Goal: Task Accomplishment & Management: Complete application form

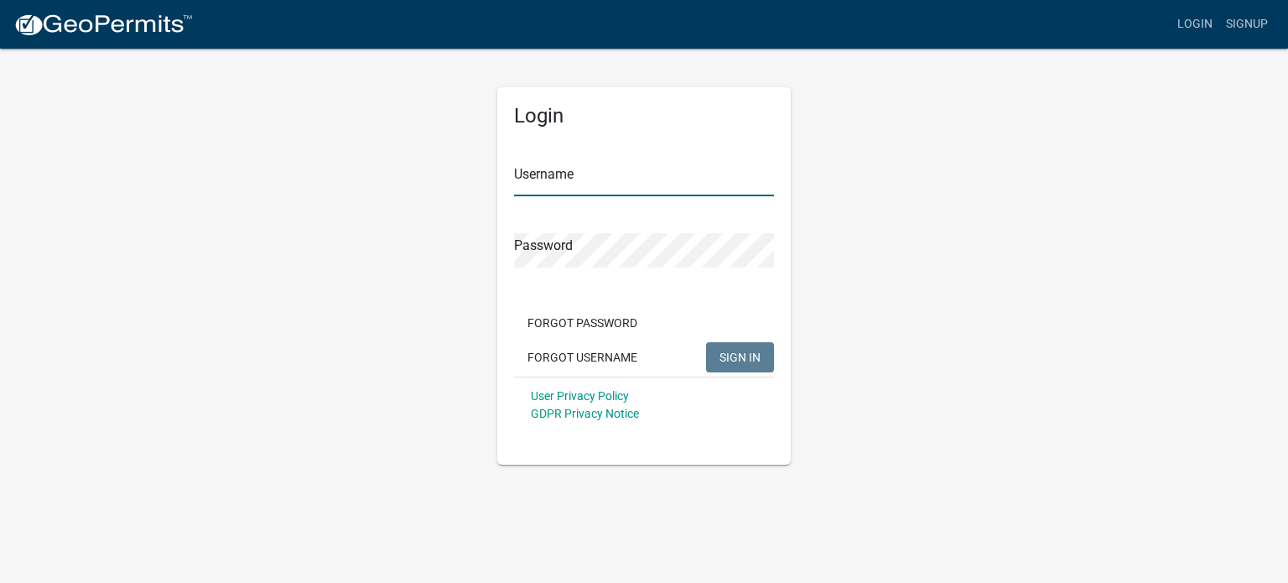
click at [544, 170] on input "Username" at bounding box center [644, 179] width 260 height 34
type input "[EMAIL_ADDRESS][DOMAIN_NAME]"
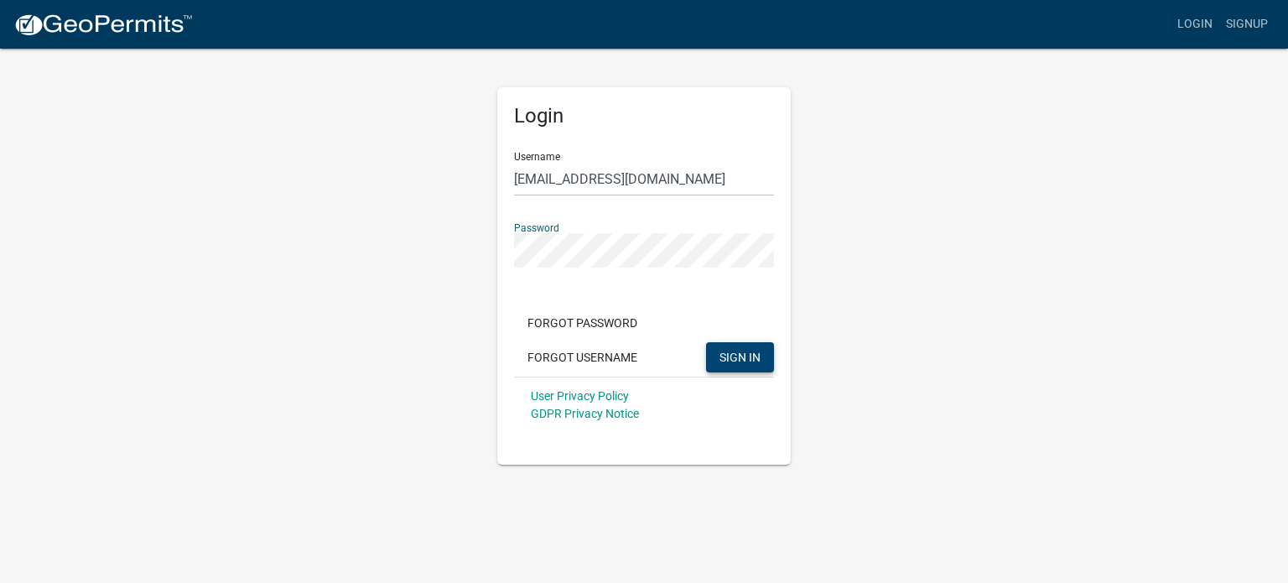
click at [741, 351] on span "SIGN IN" at bounding box center [739, 356] width 41 height 13
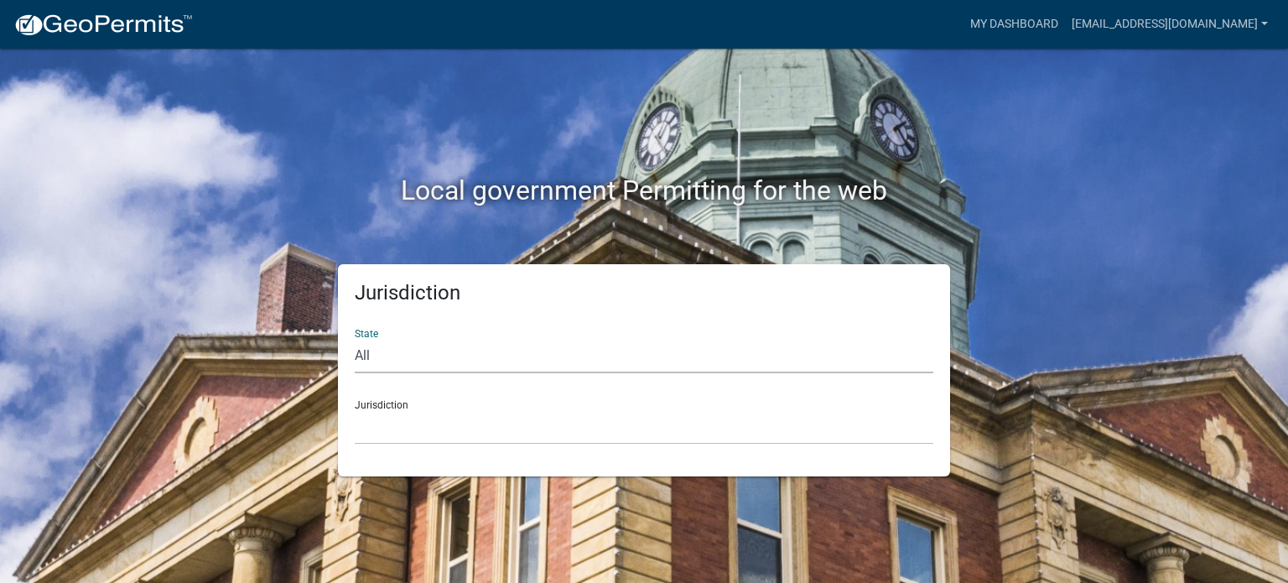
click at [365, 350] on select "All [US_STATE] [US_STATE] [US_STATE] [US_STATE] [US_STATE] [US_STATE] [US_STATE…" at bounding box center [644, 356] width 579 height 34
select select "[US_STATE]"
click at [355, 339] on select "All [US_STATE] [US_STATE] [US_STATE] [US_STATE] [US_STATE] [US_STATE] [US_STATE…" at bounding box center [644, 356] width 579 height 34
click at [390, 401] on div "Jurisdiction [GEOGRAPHIC_DATA], [US_STATE][PERSON_NAME][GEOGRAPHIC_DATA], [US_S…" at bounding box center [644, 416] width 579 height 58
click at [394, 428] on select "[GEOGRAPHIC_DATA], [US_STATE][PERSON_NAME][GEOGRAPHIC_DATA], [US_STATE][PERSON_…" at bounding box center [644, 427] width 579 height 34
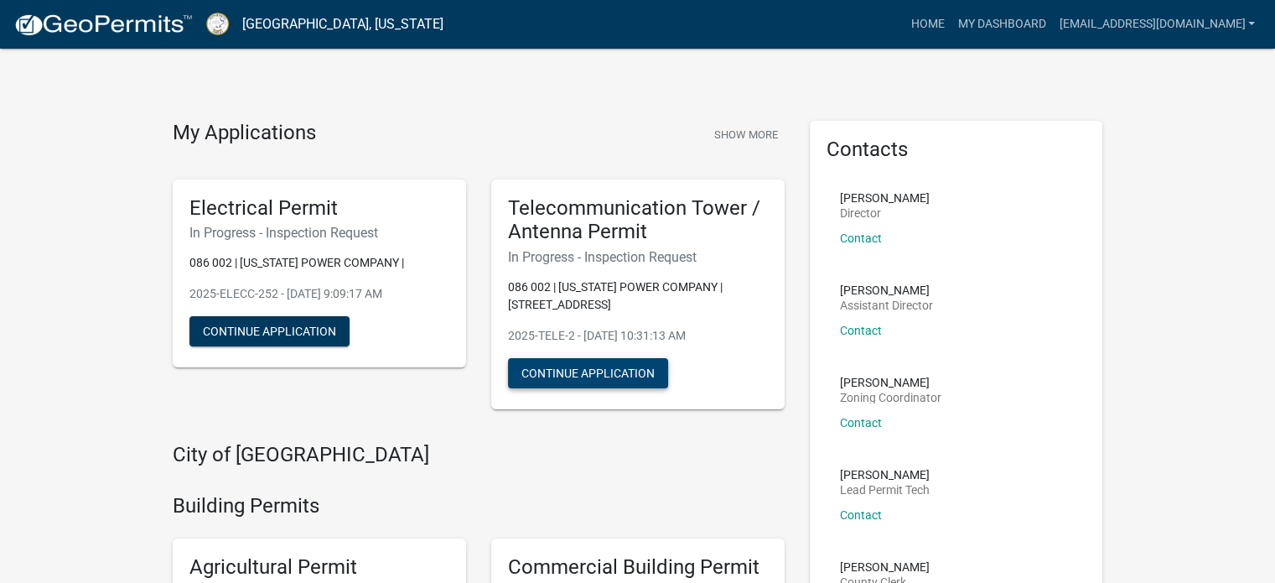
click at [600, 369] on button "Continue Application" at bounding box center [588, 373] width 160 height 30
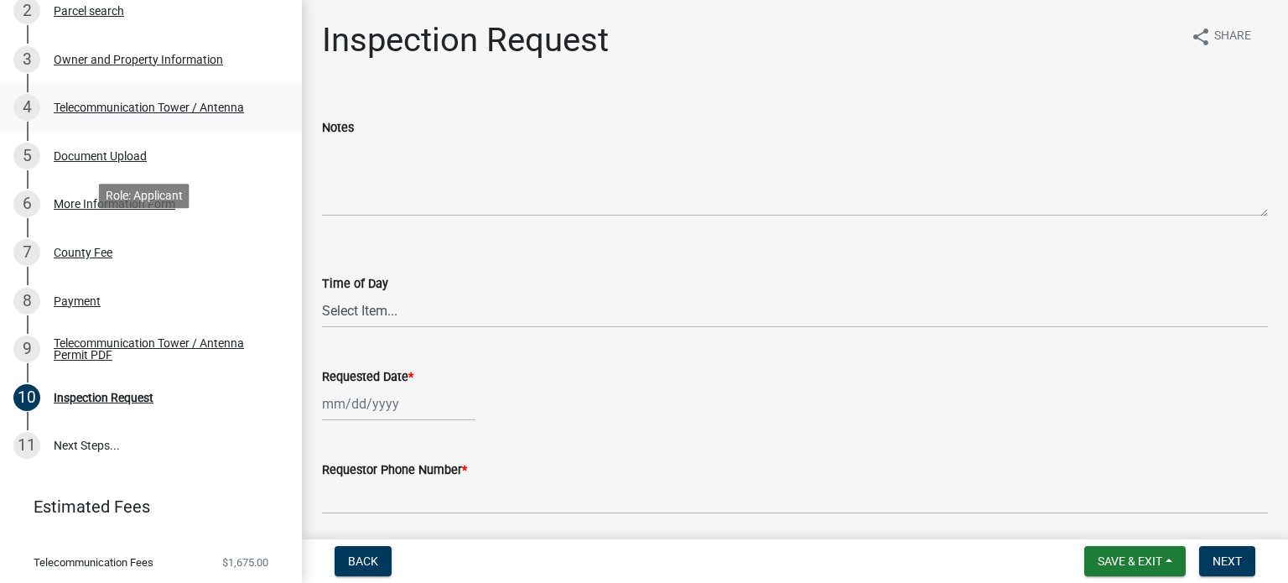
scroll to position [378, 0]
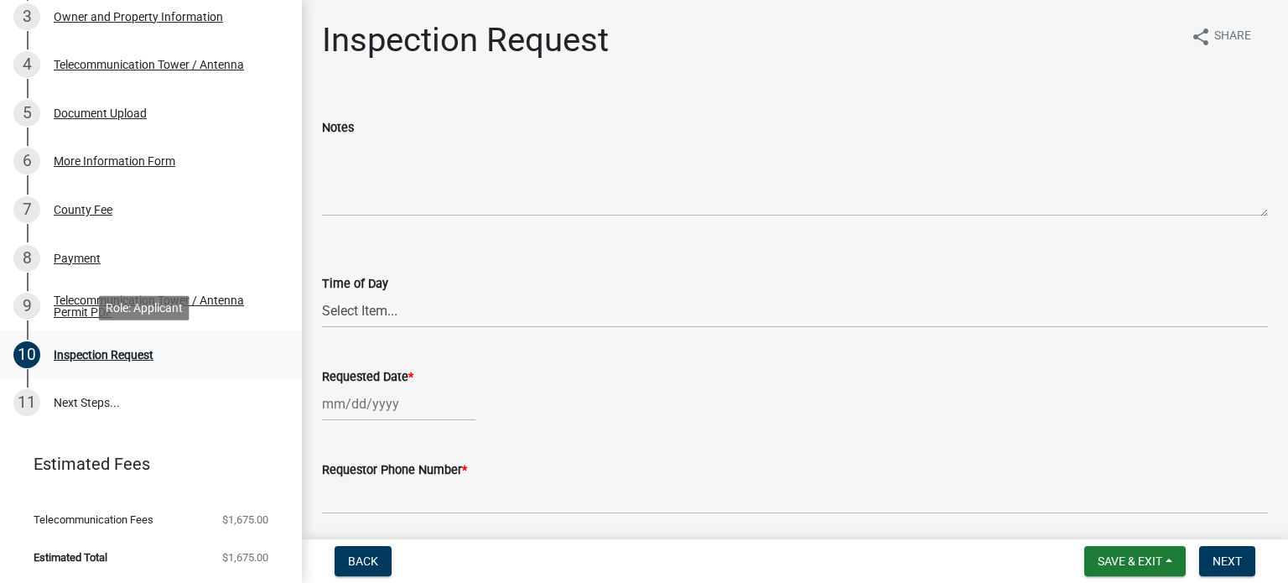
click at [103, 358] on div "Inspection Request" at bounding box center [104, 355] width 100 height 12
click at [98, 309] on div "Telecommunication Tower / Antenna Permit PDF" at bounding box center [164, 305] width 221 height 23
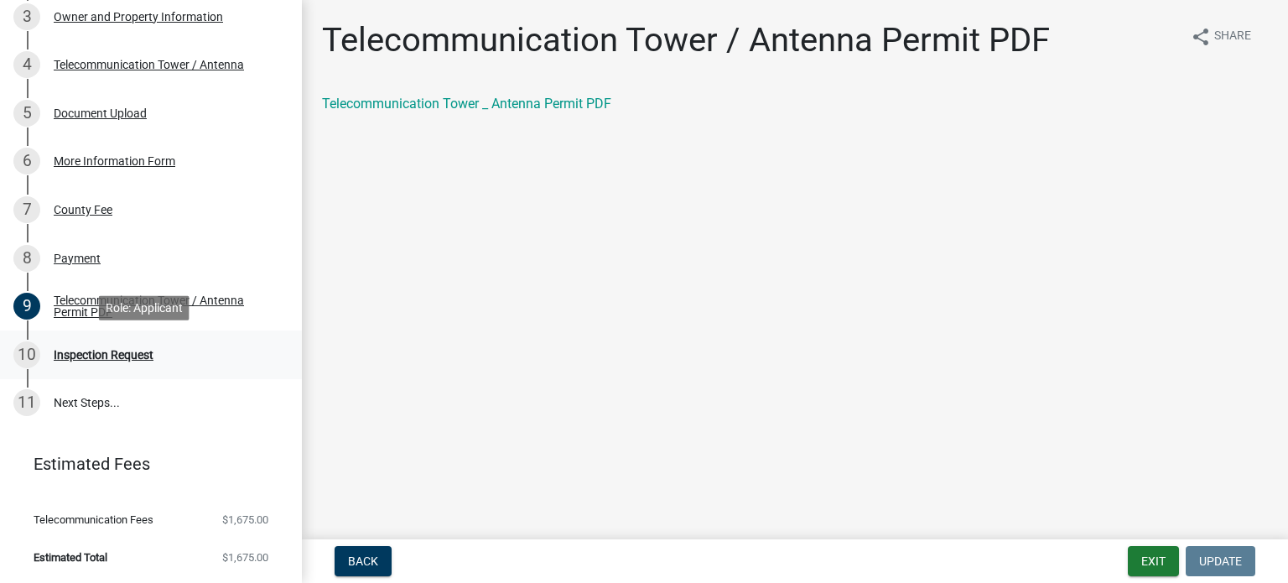
click at [55, 349] on div "Inspection Request" at bounding box center [104, 355] width 100 height 12
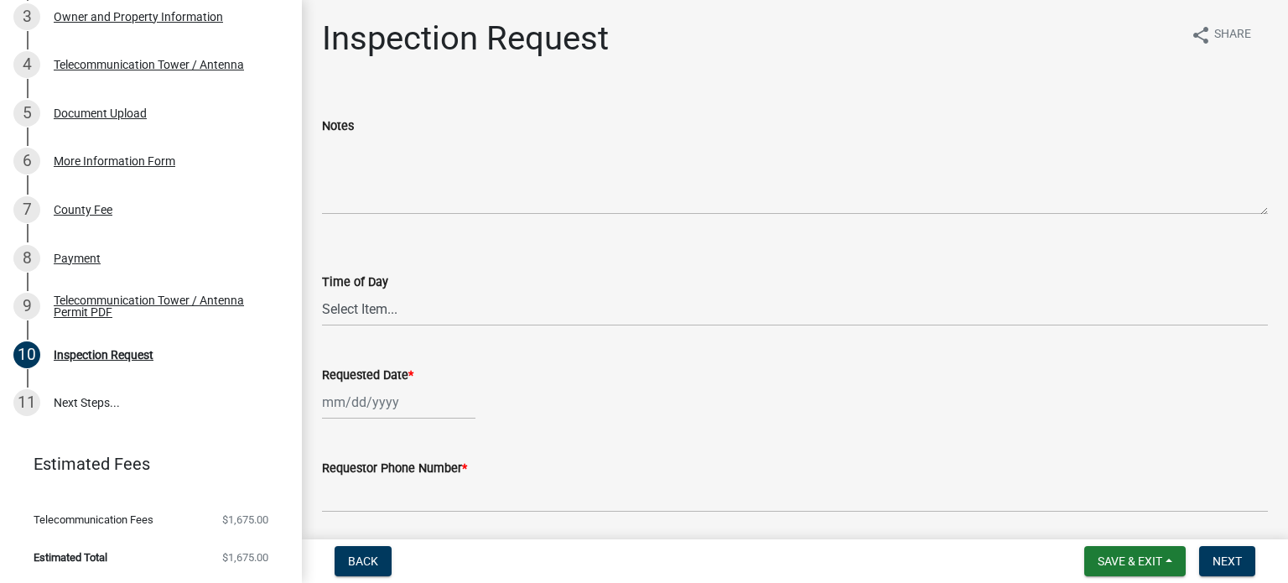
scroll to position [0, 0]
click at [376, 314] on select "Select Item... AM PM" at bounding box center [795, 310] width 946 height 34
click at [322, 293] on select "Select Item... AM PM" at bounding box center [795, 310] width 946 height 34
select select "dc5d207e-3219-4c5b-a93a-1cb27a2fbc47"
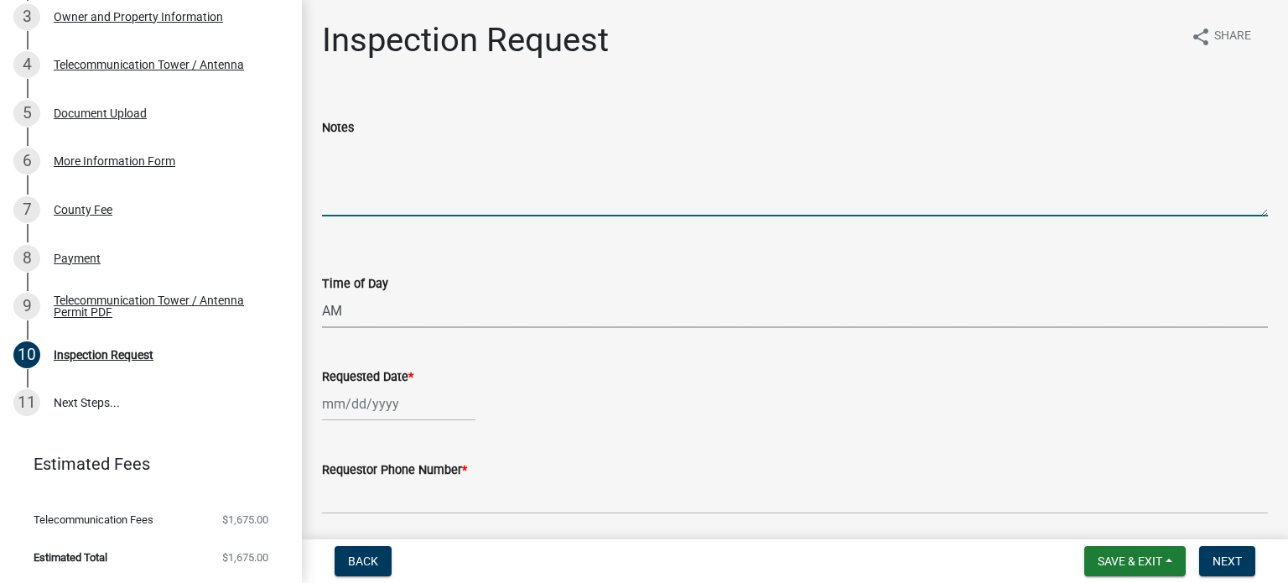
click at [385, 210] on textarea "Notes" at bounding box center [795, 177] width 946 height 79
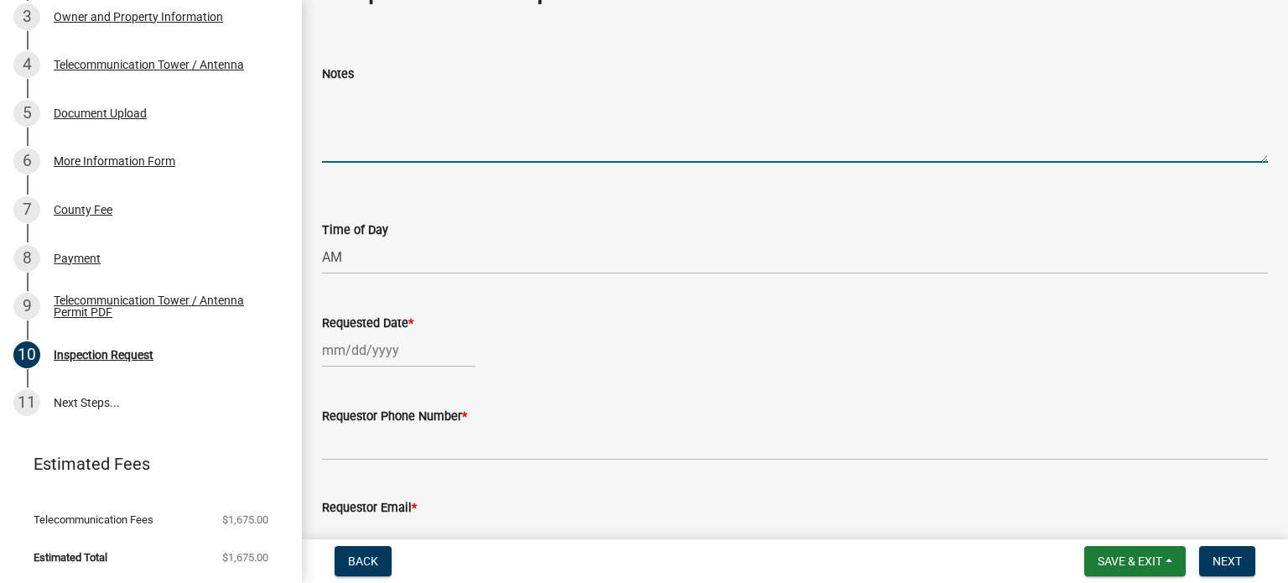
scroll to position [84, 0]
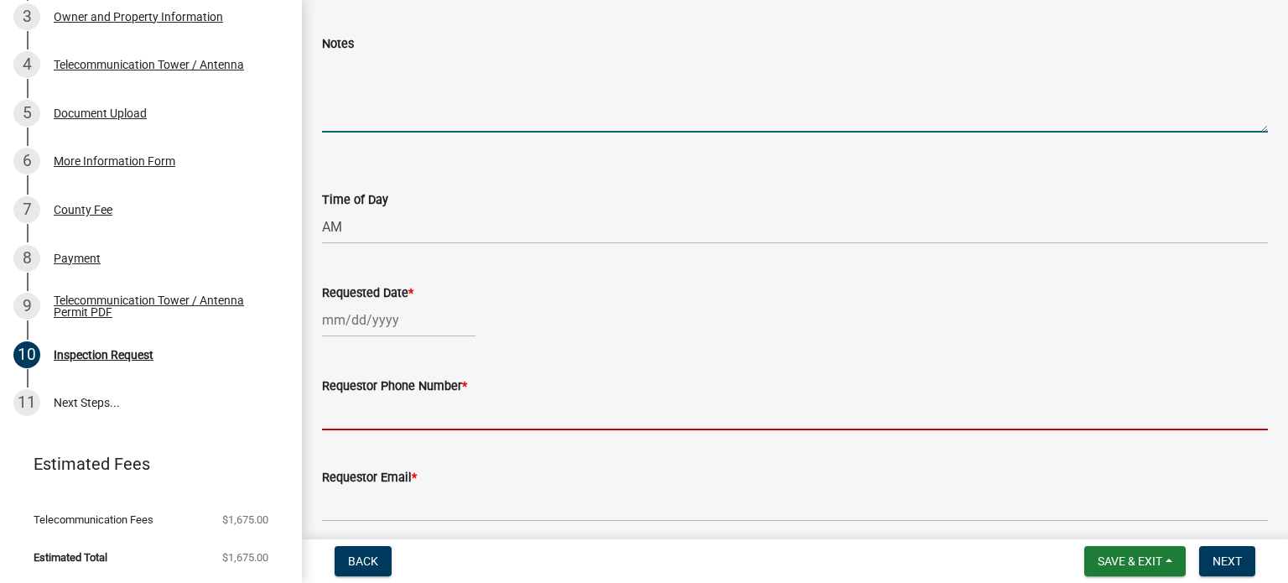
click at [395, 411] on input "Requestor Phone Number *" at bounding box center [795, 413] width 946 height 34
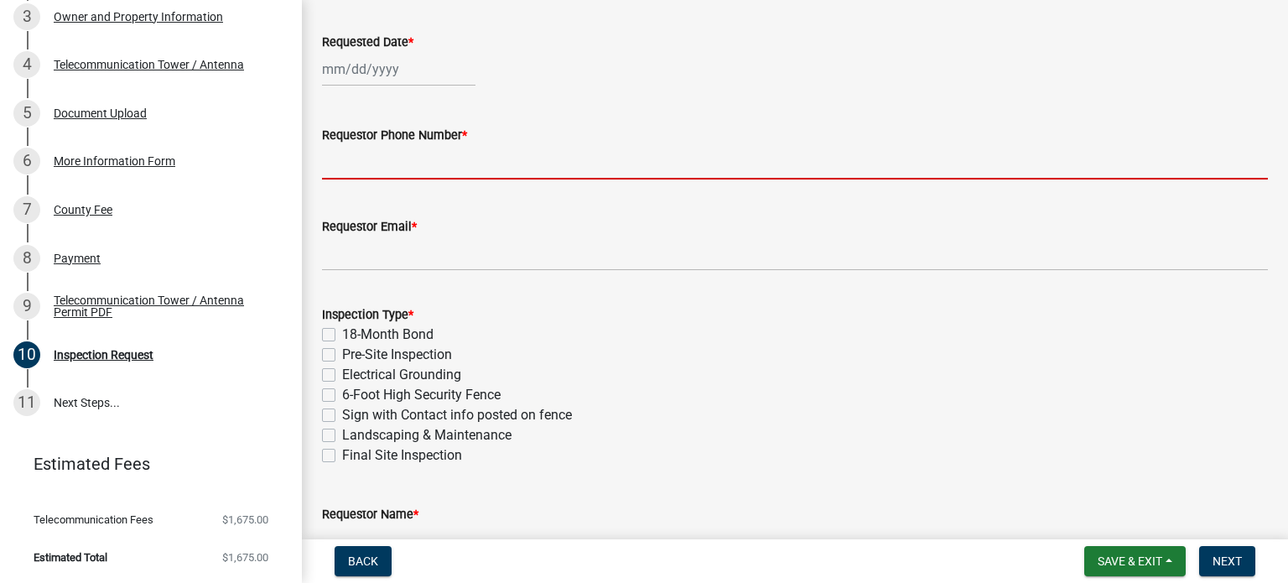
scroll to position [419, 0]
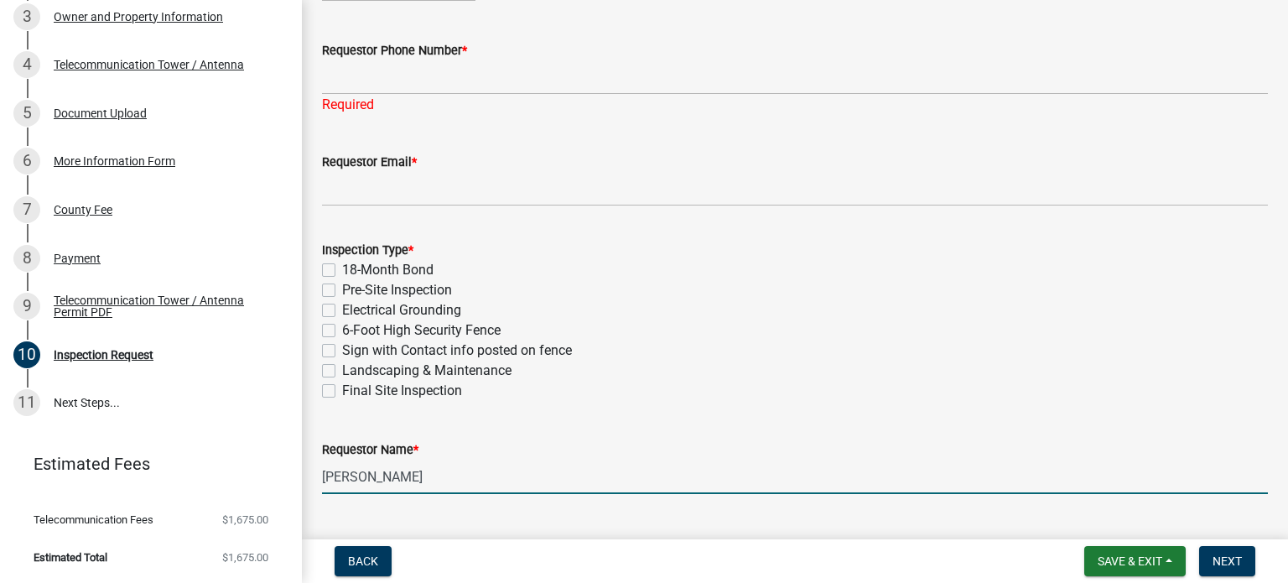
drag, startPoint x: 438, startPoint y: 453, endPoint x: 314, endPoint y: 465, distance: 124.7
click at [314, 465] on div "Requestor Name * [PERSON_NAME]" at bounding box center [794, 455] width 971 height 78
paste input "[PERSON_NAME]"
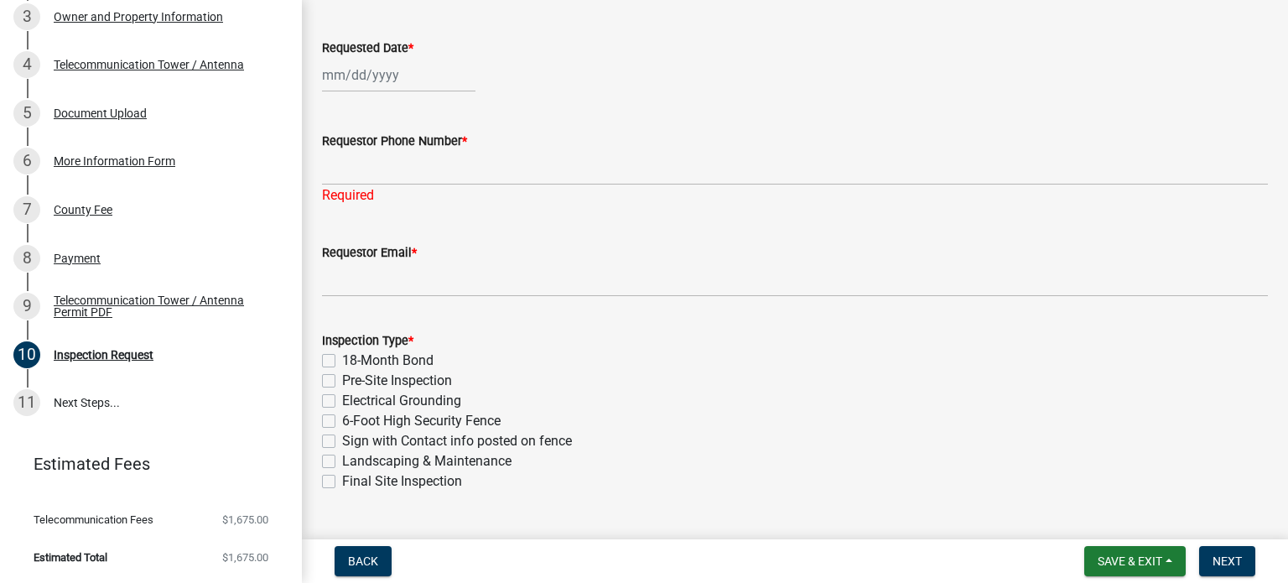
scroll to position [335, 0]
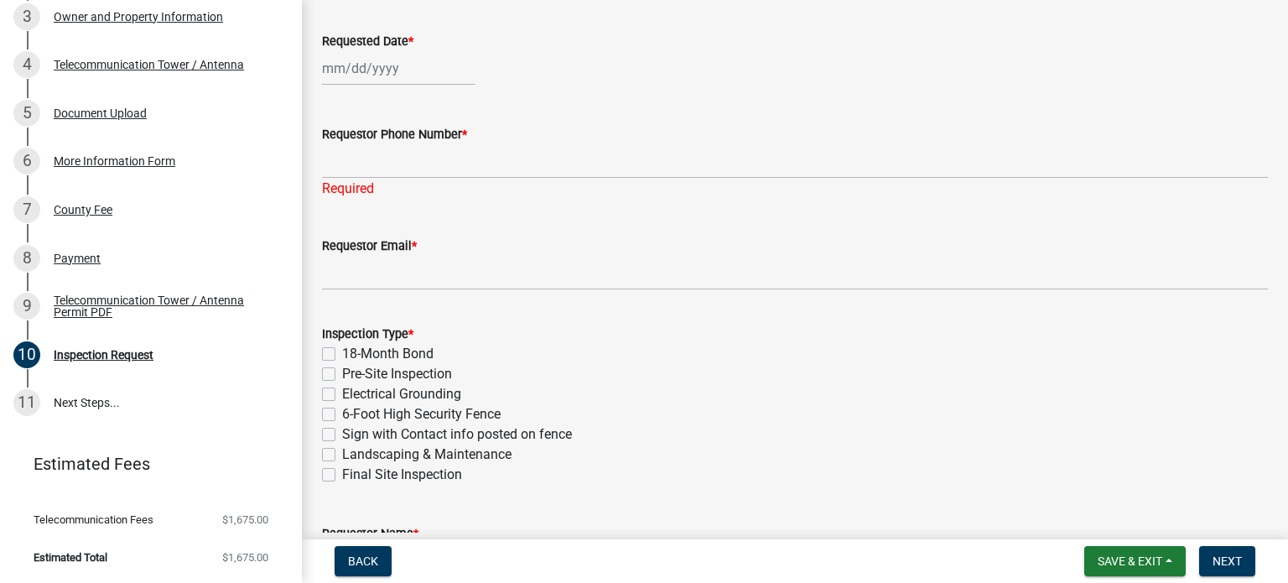
type input "[PERSON_NAME]"
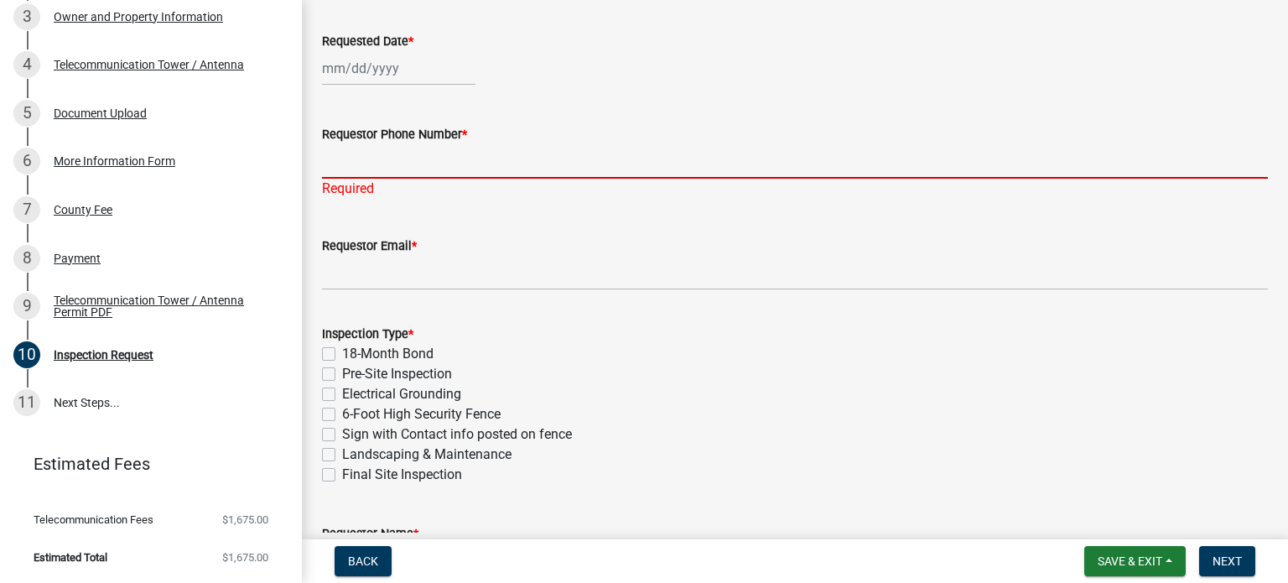
click at [417, 169] on input "Requestor Phone Number *" at bounding box center [795, 161] width 946 height 34
paste input "[PHONE_NUMBER]"
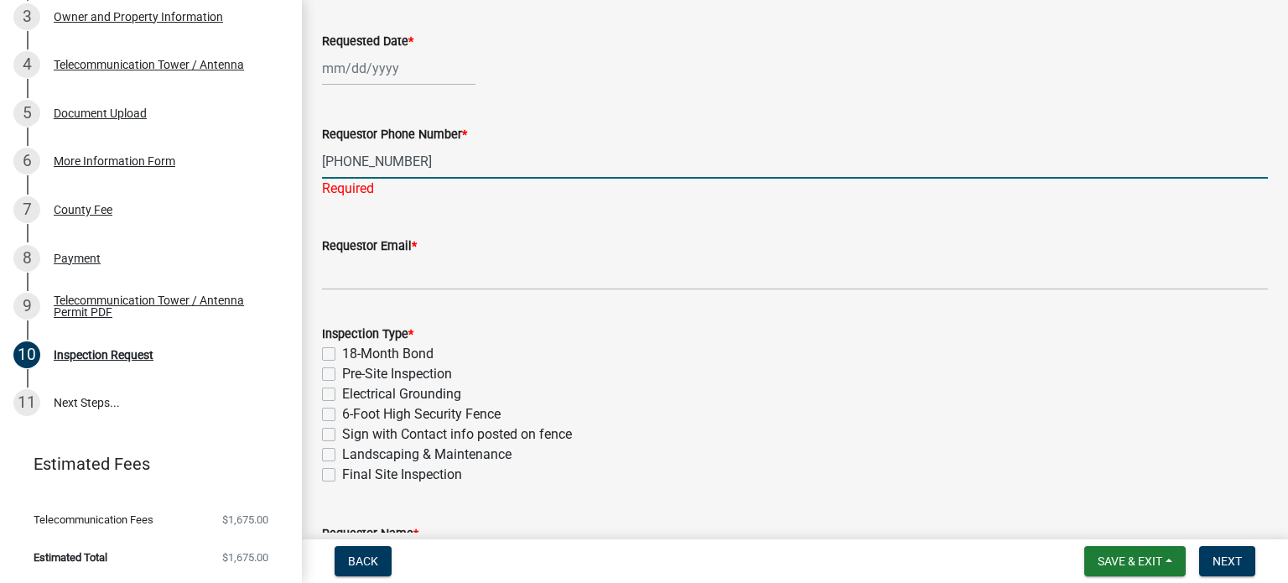
type input "[PHONE_NUMBER]"
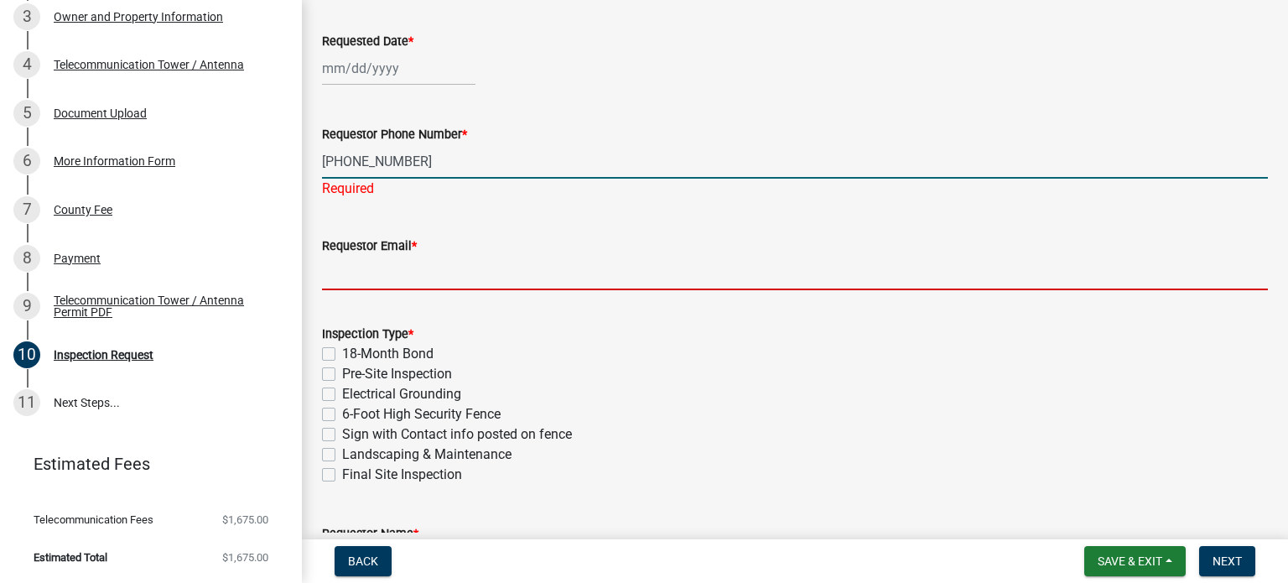
click at [399, 273] on wm-data-entity-input "Requestor Email *" at bounding box center [795, 257] width 946 height 91
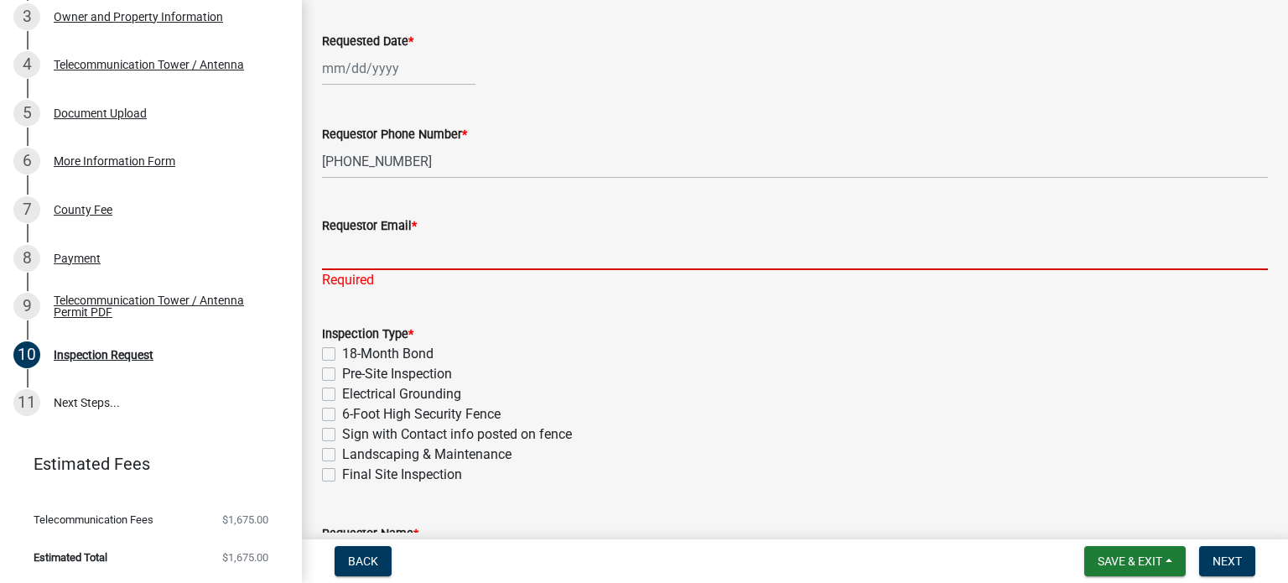
paste input "[EMAIL_ADDRESS][DOMAIN_NAME]"
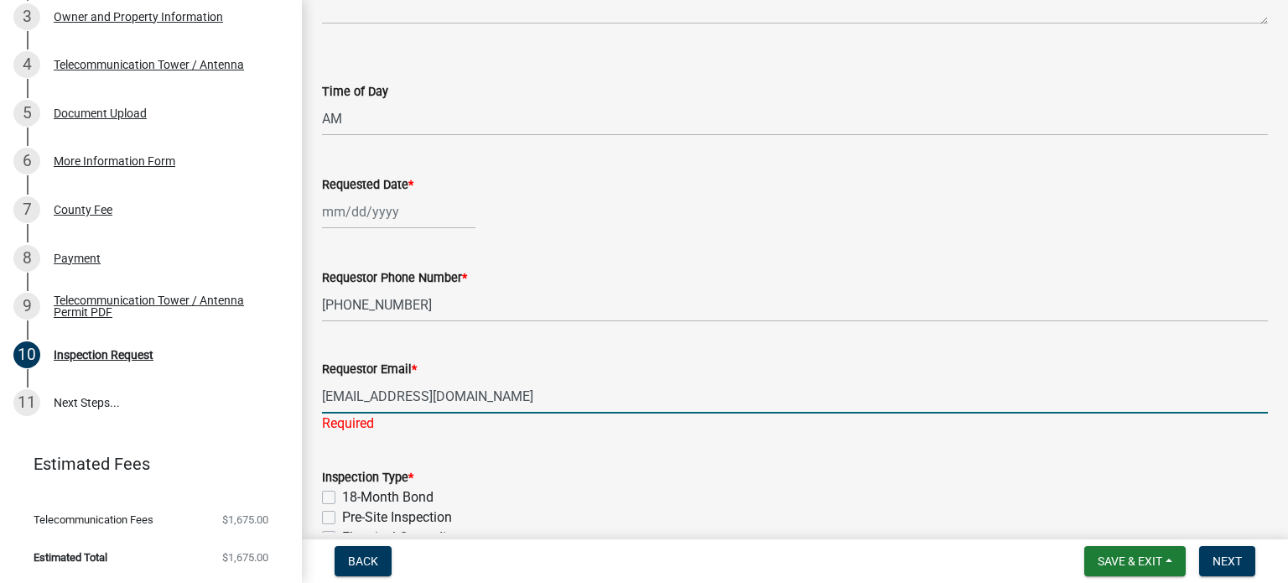
scroll to position [292, 0]
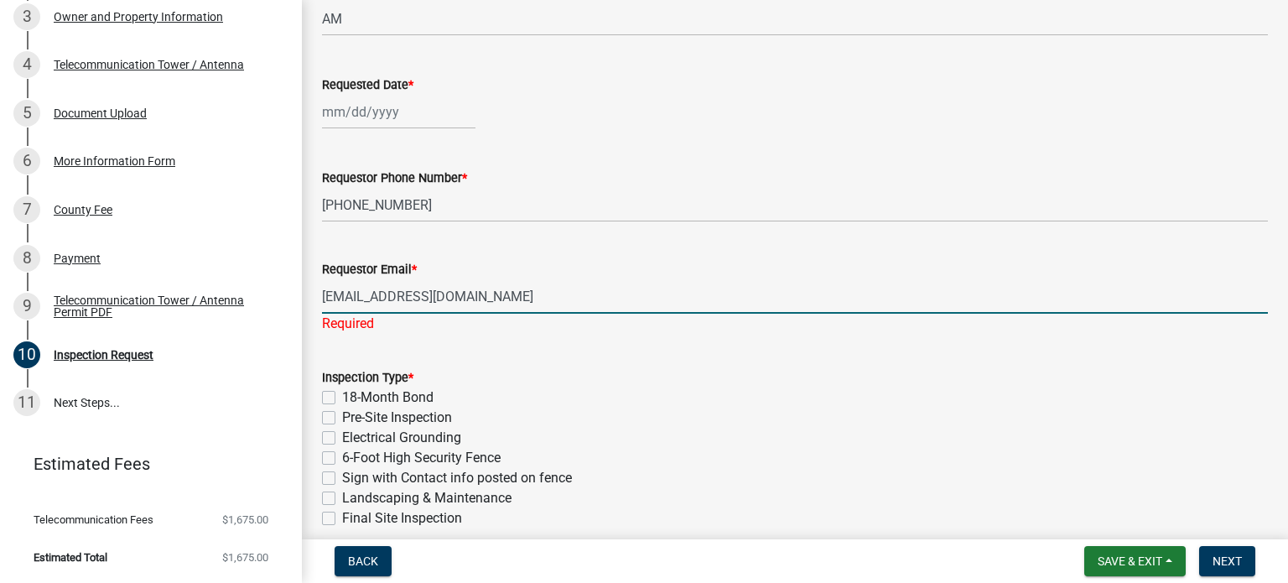
type input "[EMAIL_ADDRESS][DOMAIN_NAME]"
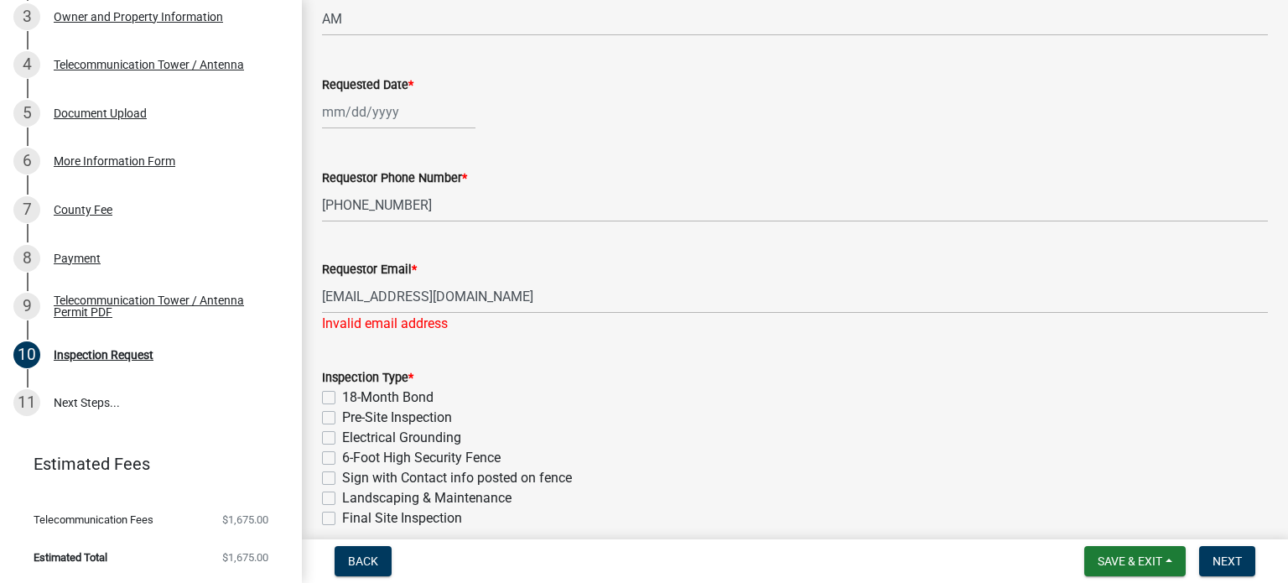
click at [342, 415] on label "Pre-Site Inspection" at bounding box center [397, 418] width 110 height 20
click at [342, 415] on input "Pre-Site Inspection" at bounding box center [347, 413] width 11 height 11
checkbox input "true"
checkbox input "false"
checkbox input "true"
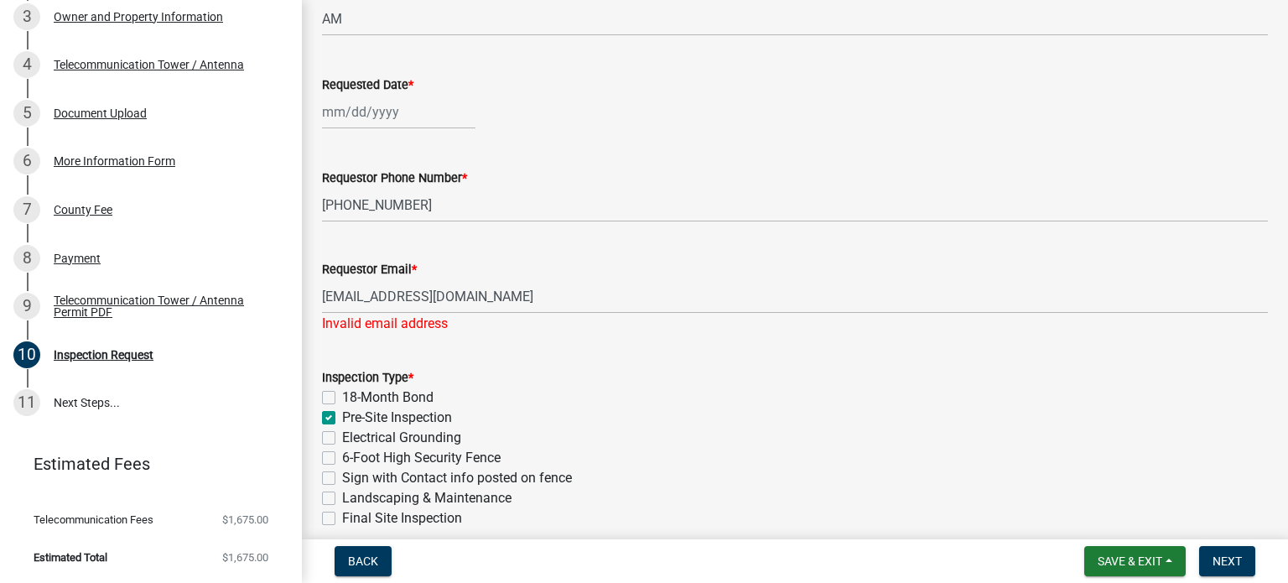
checkbox input "false"
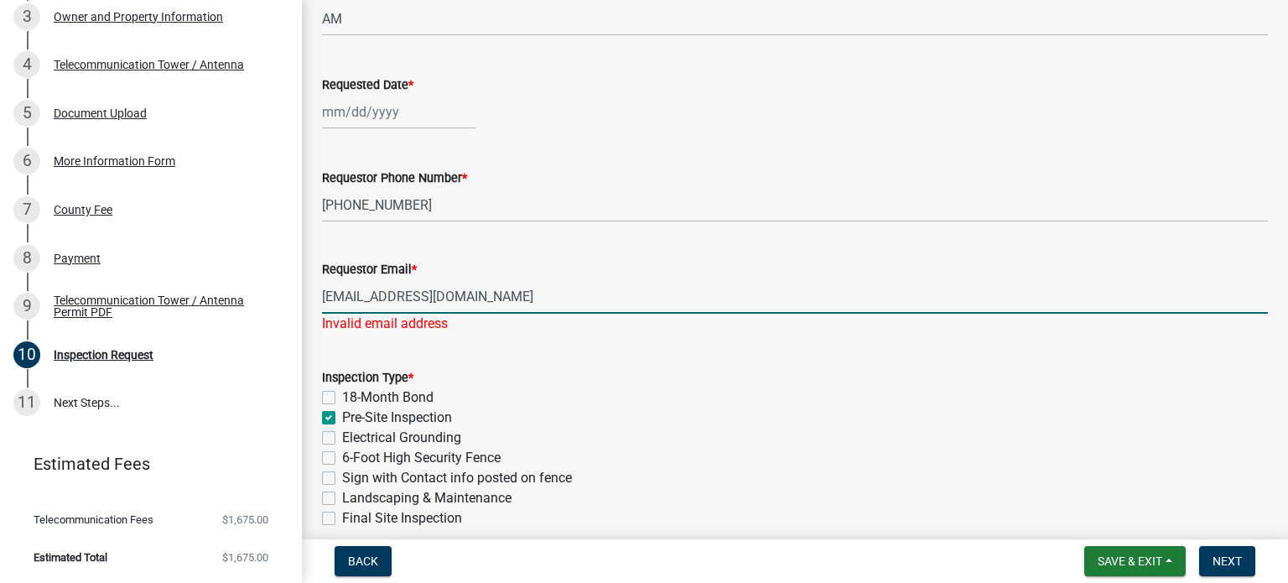
click at [520, 289] on input "[EMAIL_ADDRESS][DOMAIN_NAME]" at bounding box center [795, 296] width 946 height 34
type input "[EMAIL_ADDRESS][DOMAIN_NAME]"
click at [481, 351] on form "Inspection Type * 18-Month Bond Pre-Site Inspection Electrical Grounding 6-Foot…" at bounding box center [795, 437] width 946 height 181
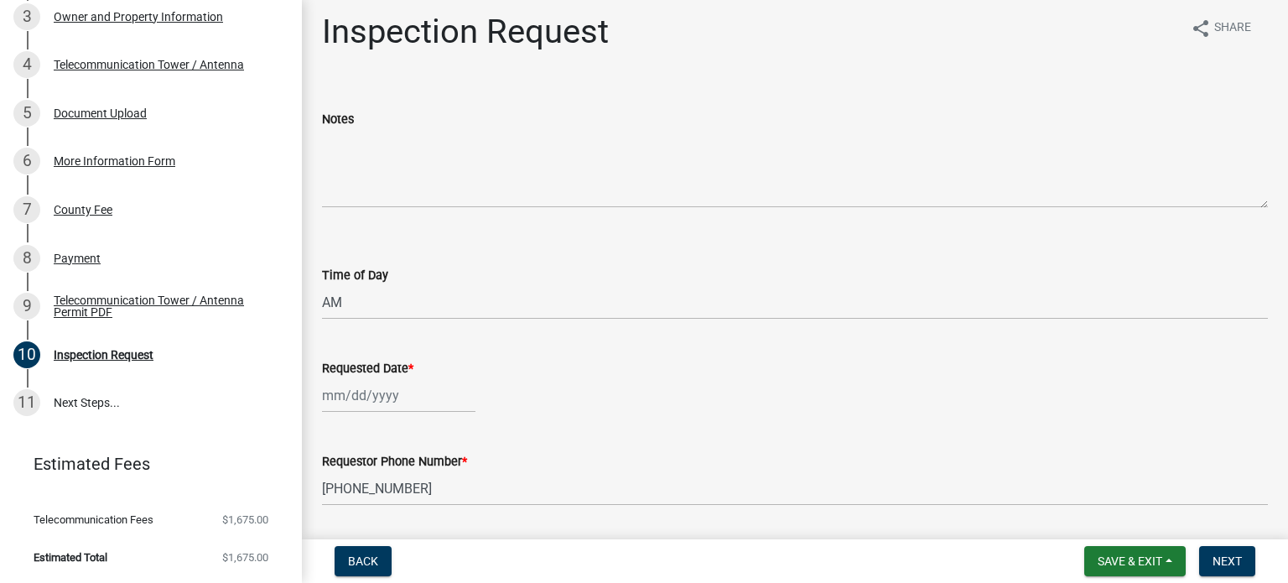
scroll to position [0, 0]
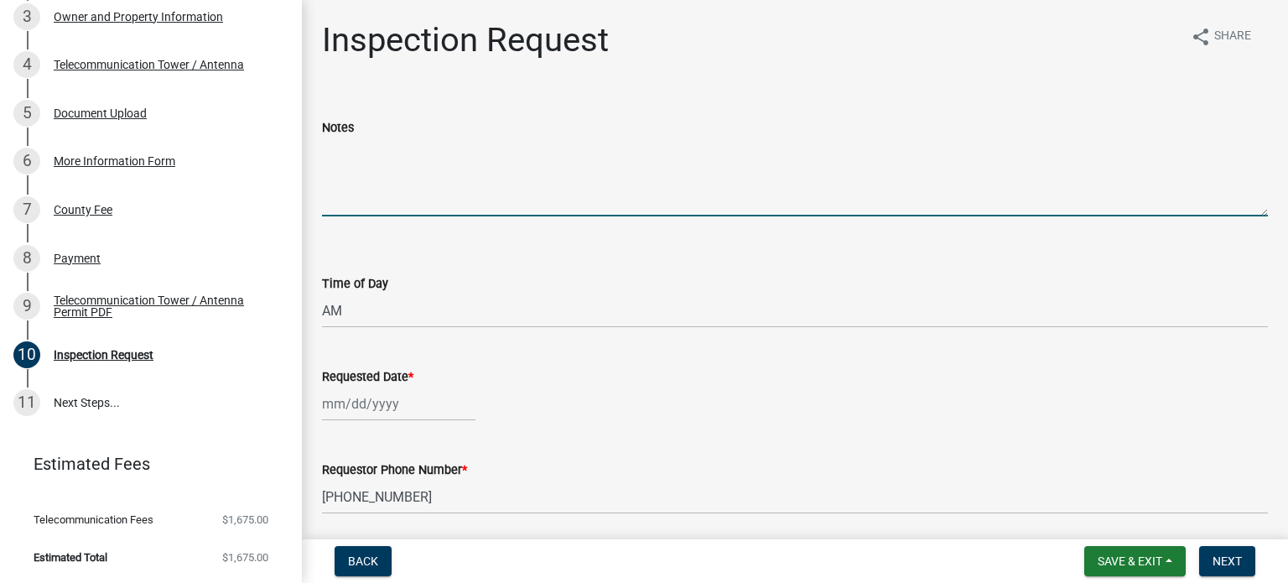
click at [387, 201] on textarea "Notes" at bounding box center [795, 177] width 946 height 79
type textarea "R"
type textarea "Tower foundation inspection request. Scheduled to pour"
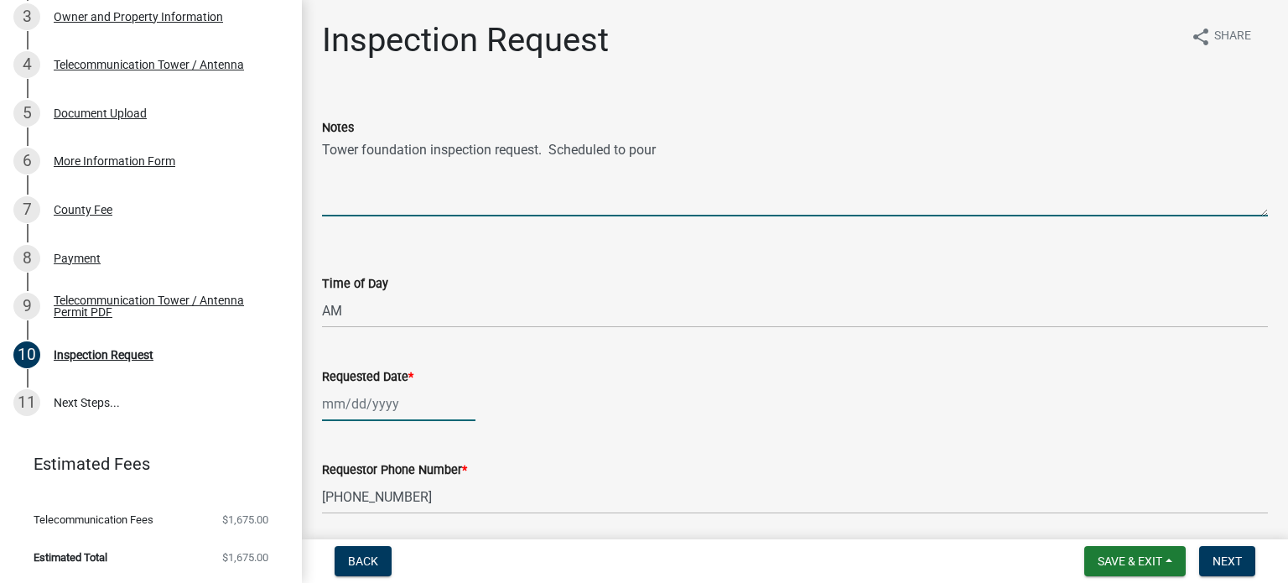
click at [367, 402] on div at bounding box center [398, 404] width 153 height 34
select select "8"
select select "2025"
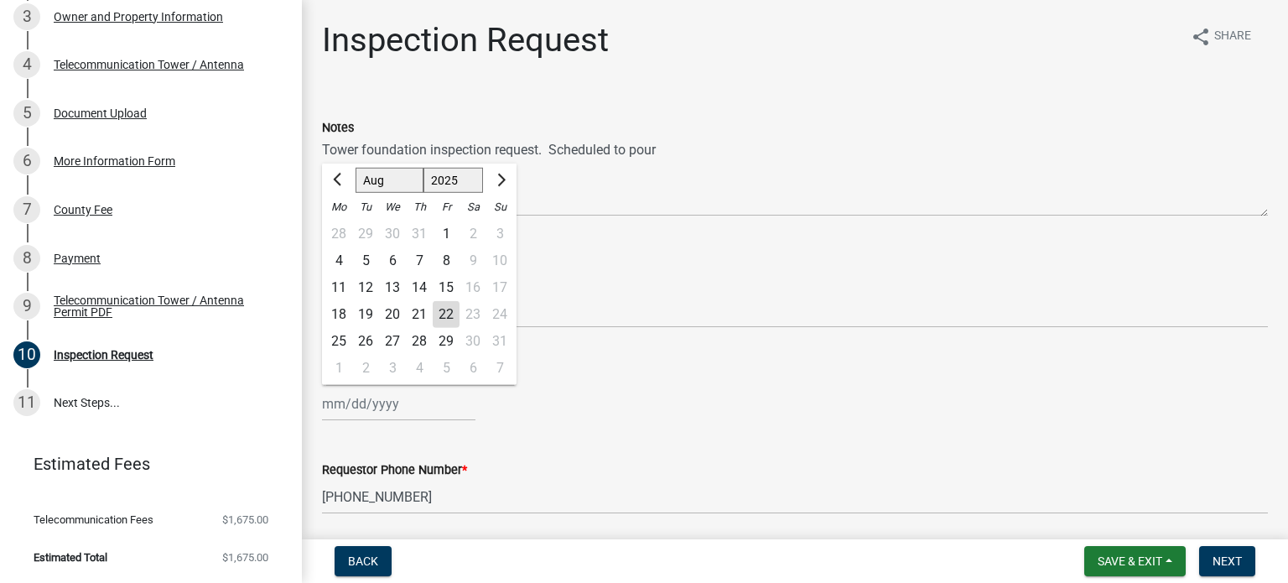
click at [364, 340] on div "26" at bounding box center [365, 341] width 27 height 27
type input "[DATE]"
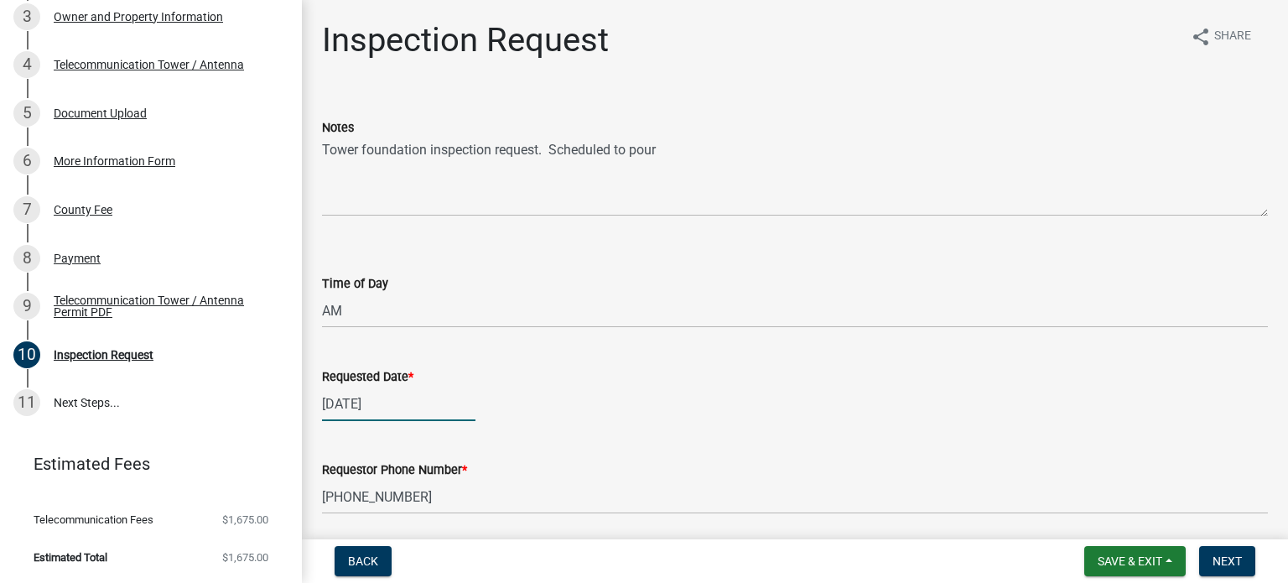
click at [365, 408] on div "[DATE]" at bounding box center [398, 404] width 153 height 34
select select "8"
select select "2025"
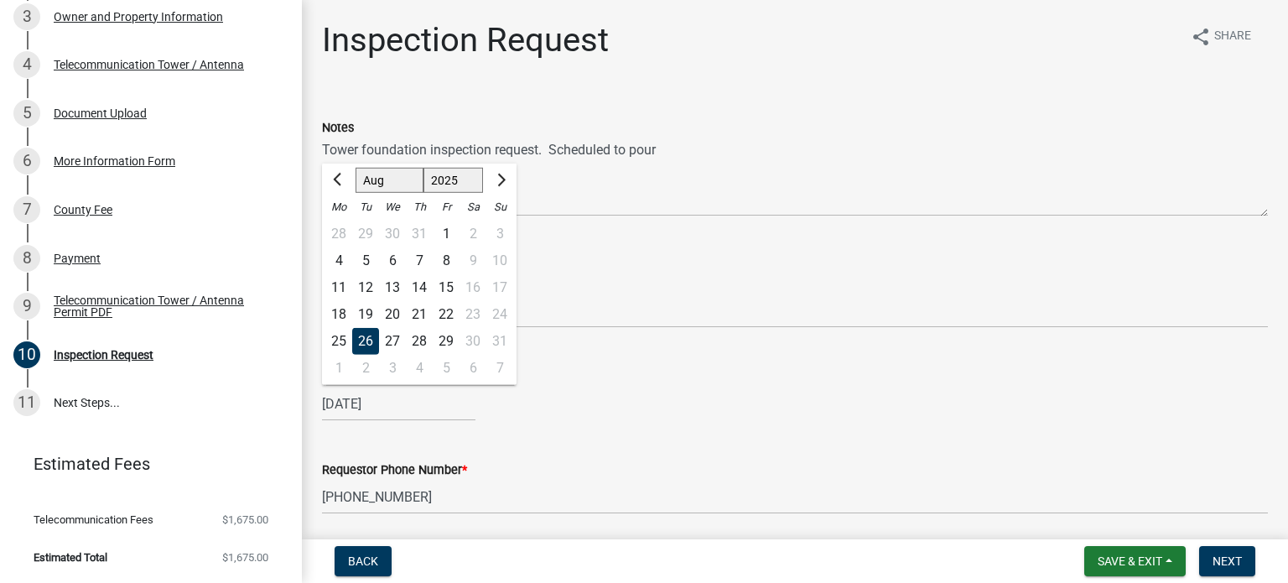
click at [368, 340] on div "26" at bounding box center [365, 341] width 27 height 27
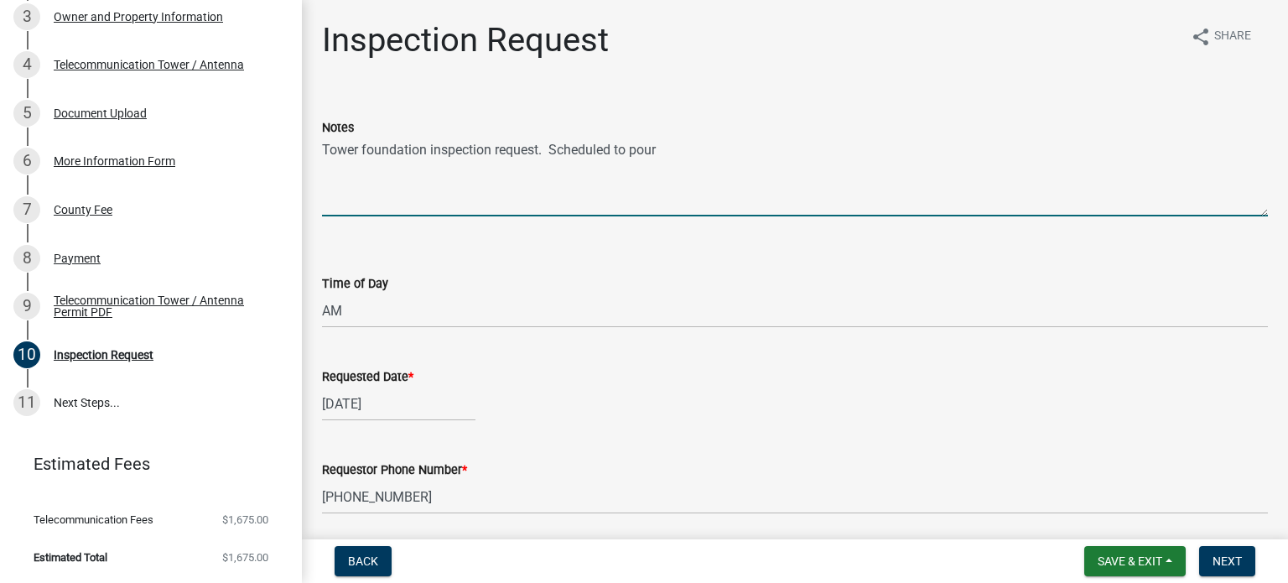
click at [670, 152] on textarea "Tower foundation inspection request. Scheduled to pour" at bounding box center [795, 177] width 946 height 79
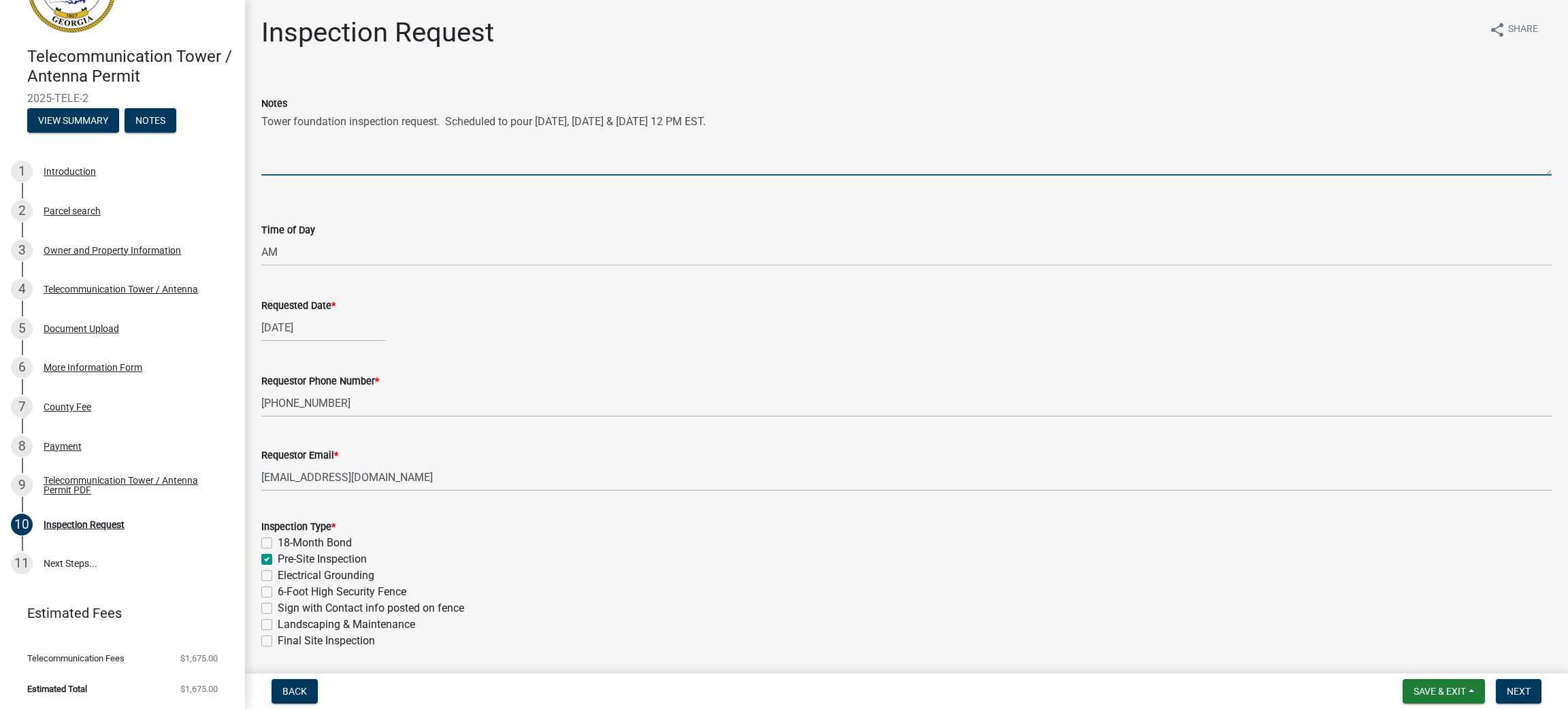
click at [1045, 122] on textarea "Tower foundation inspection request. Scheduled to pour [DATE], [DATE] & [DATE] …" at bounding box center [907, 144] width 1290 height 64
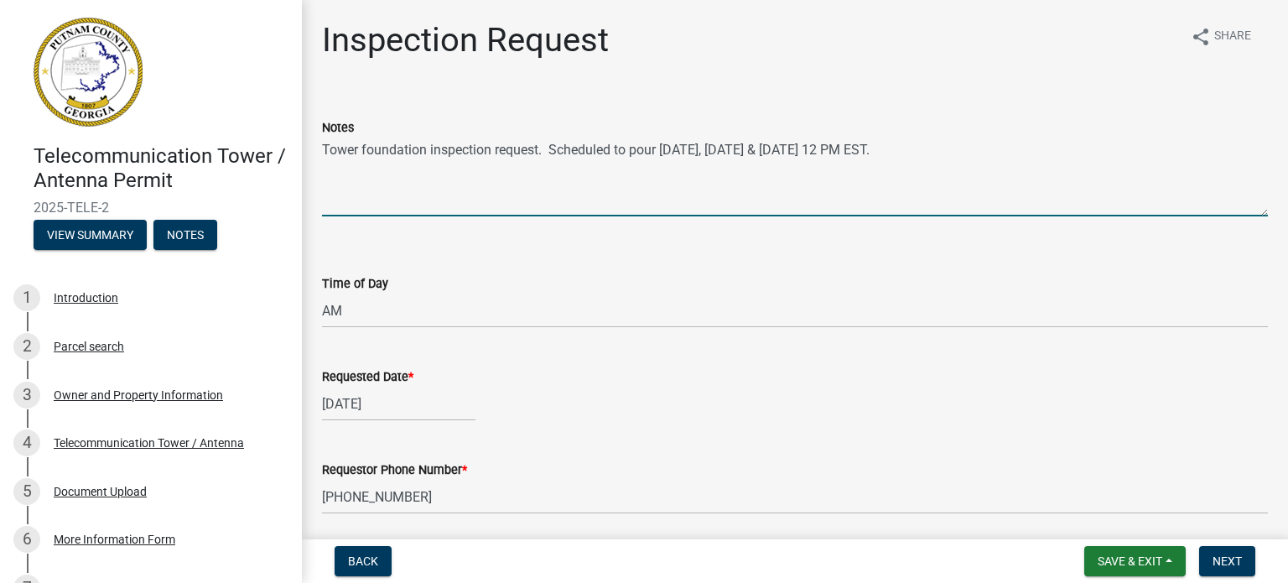
click at [506, 148] on textarea "Tower foundation inspection request. Scheduled to pour [DATE], [DATE] & [DATE] …" at bounding box center [795, 177] width 946 height 79
click at [427, 147] on textarea "Tower foundation inspection. Scheduled to pour [DATE], [DATE] & [DATE] 12 PM ES…" at bounding box center [795, 177] width 946 height 79
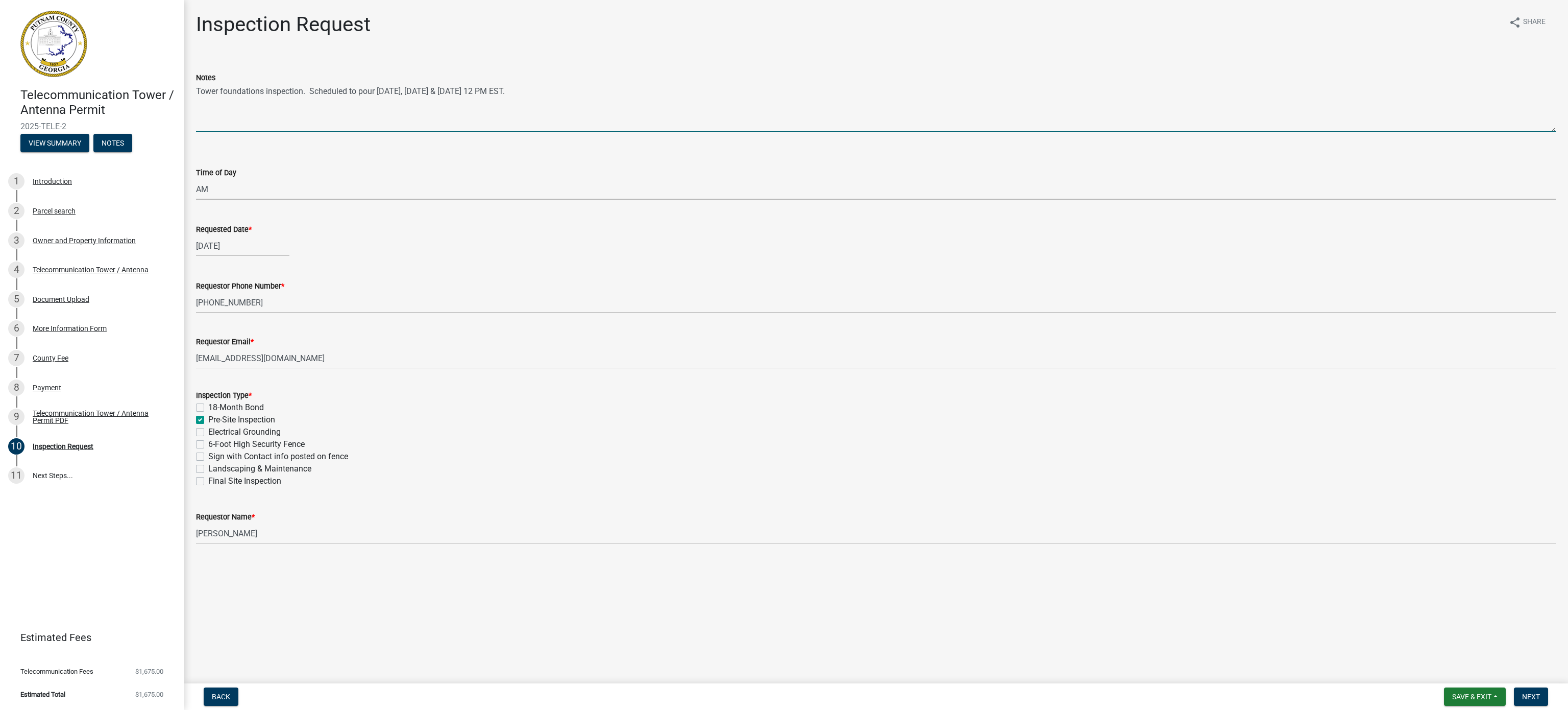
click at [753, 190] on select "Select Item... AM PM" at bounding box center [876, 189] width 1360 height 21
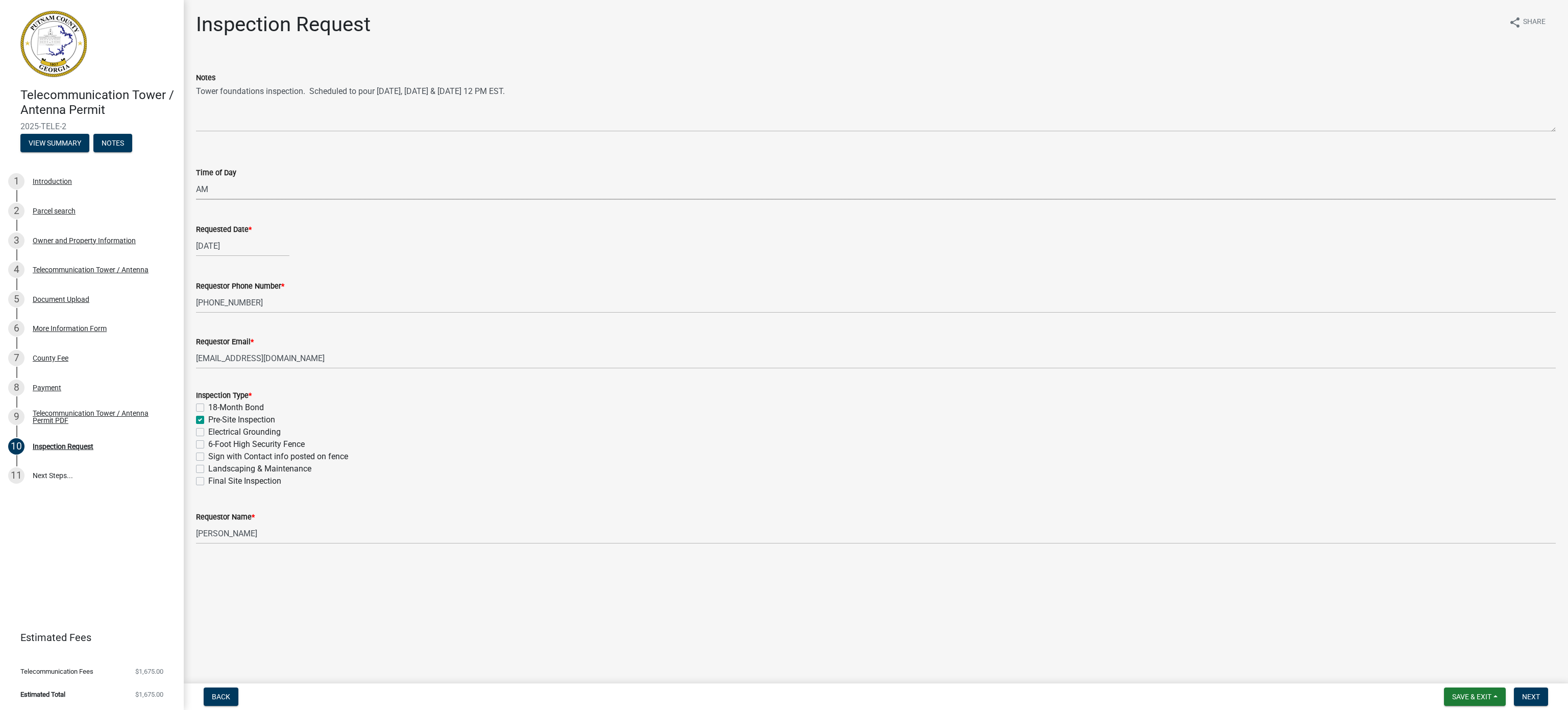
click at [753, 181] on select "Select Item... AM PM" at bounding box center [876, 189] width 1360 height 21
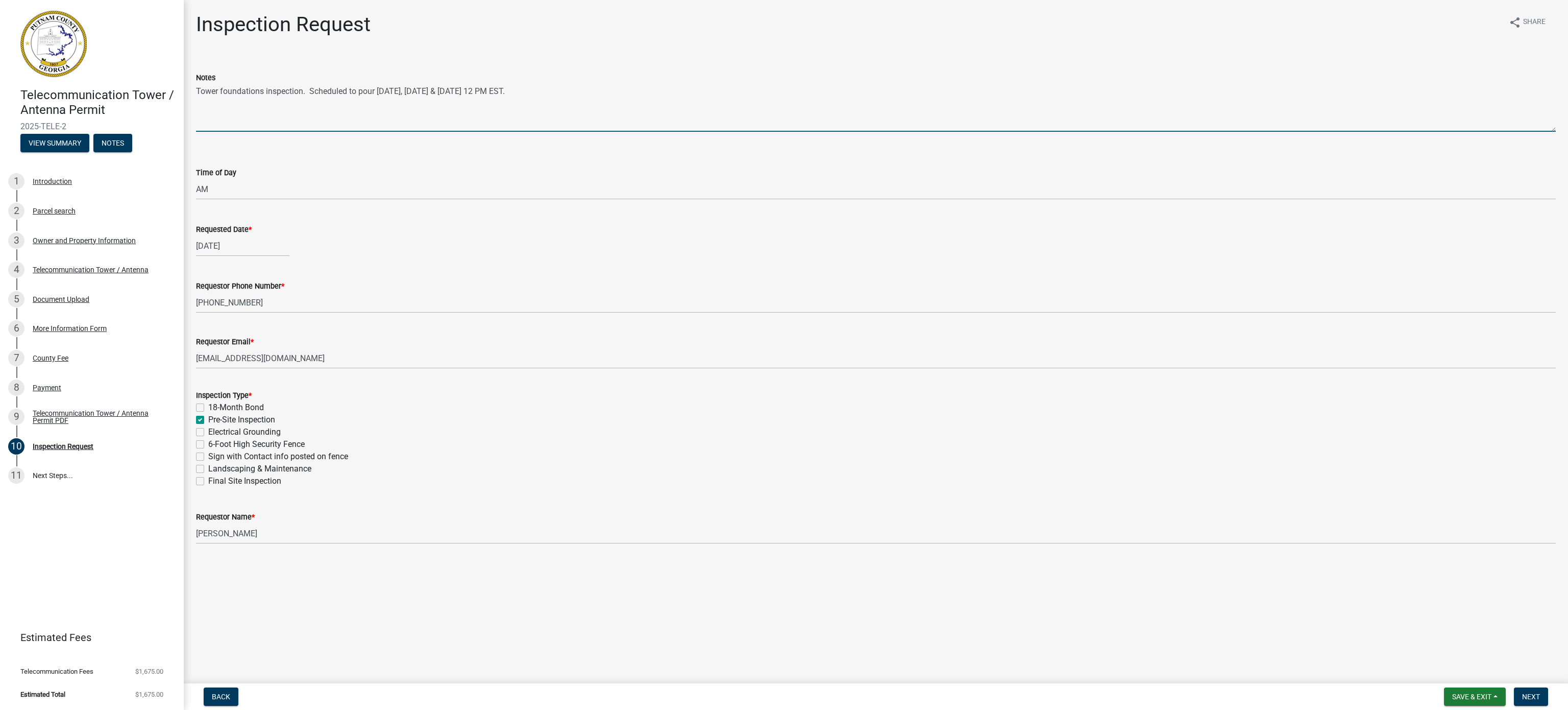
click at [265, 90] on textarea "Tower foundations inspection. Scheduled to pour [DATE], [DATE] & [DATE] 12 PM E…" at bounding box center [876, 108] width 1360 height 48
type textarea "Tower foundation inspection. Scheduled to pour [DATE], [DATE] & [DATE] 12 PM ES…"
click at [205, 194] on select "Select Item... AM PM" at bounding box center [876, 189] width 1360 height 21
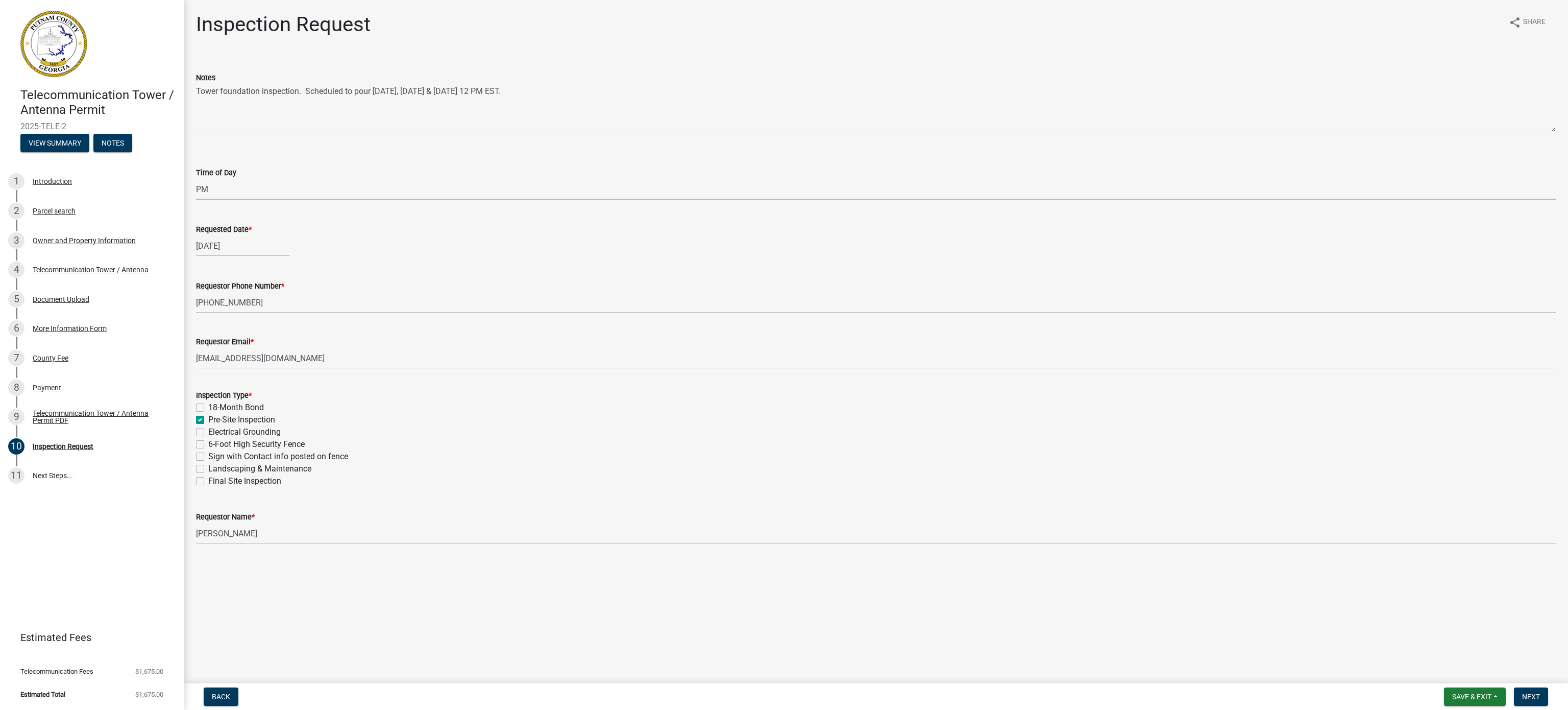
click at [196, 178] on select "Select Item... AM PM" at bounding box center [876, 189] width 1360 height 21
select select "f3aed161-35fe-4095-b644-2a503f0623f9"
click at [365, 228] on div "Requested Date *" at bounding box center [876, 229] width 1360 height 12
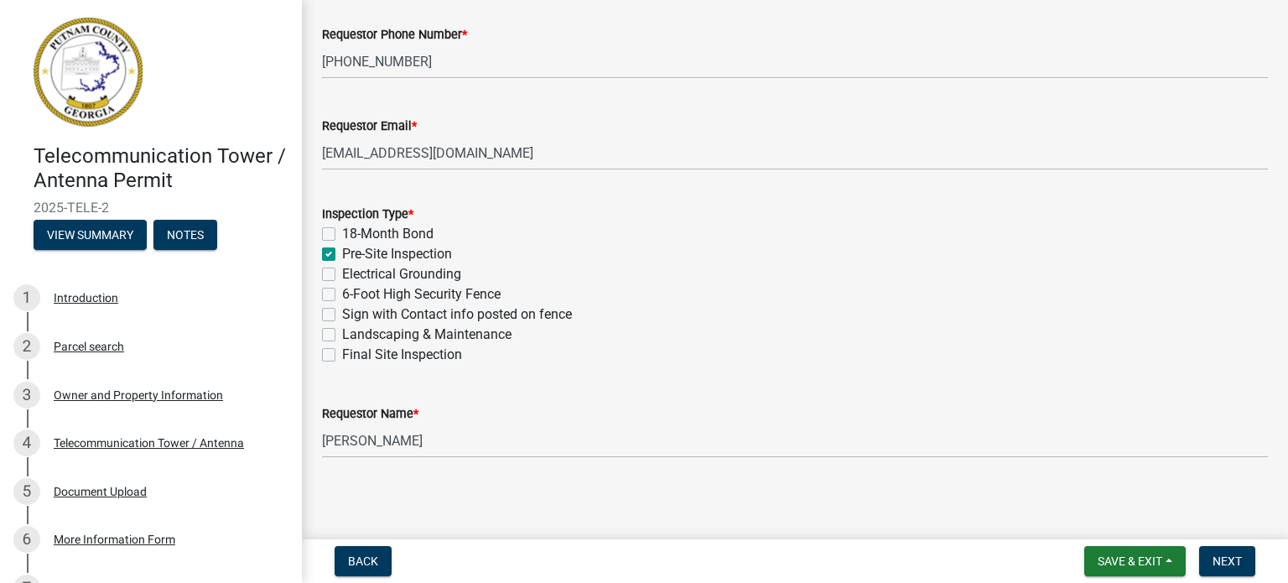
scroll to position [439, 0]
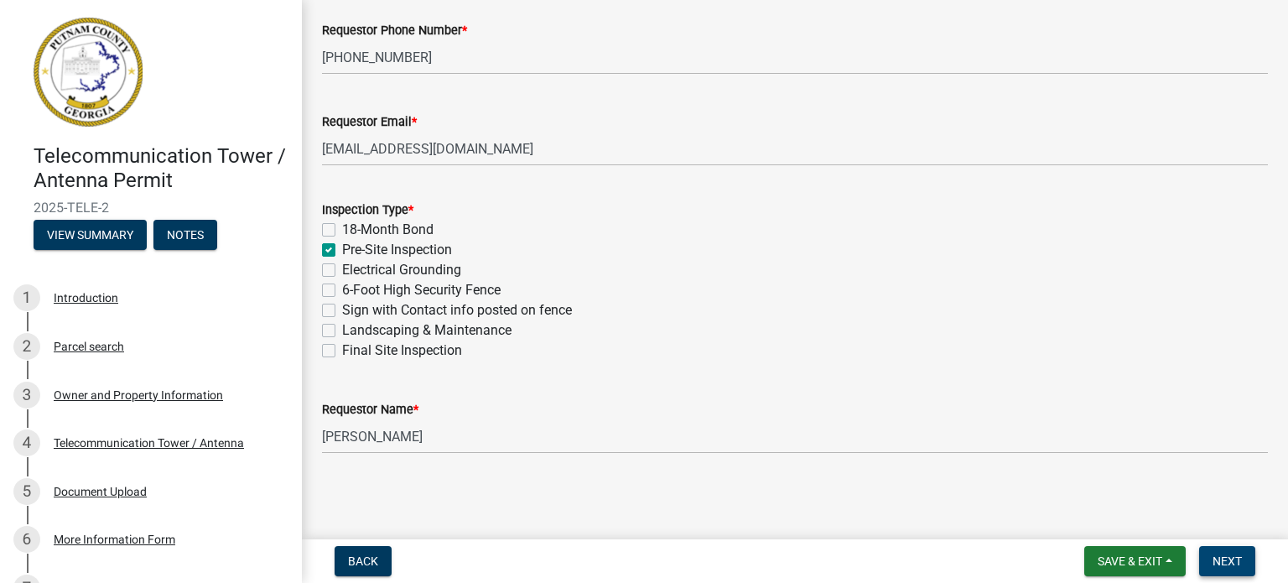
click at [1233, 554] on span "Next" at bounding box center [1227, 560] width 29 height 13
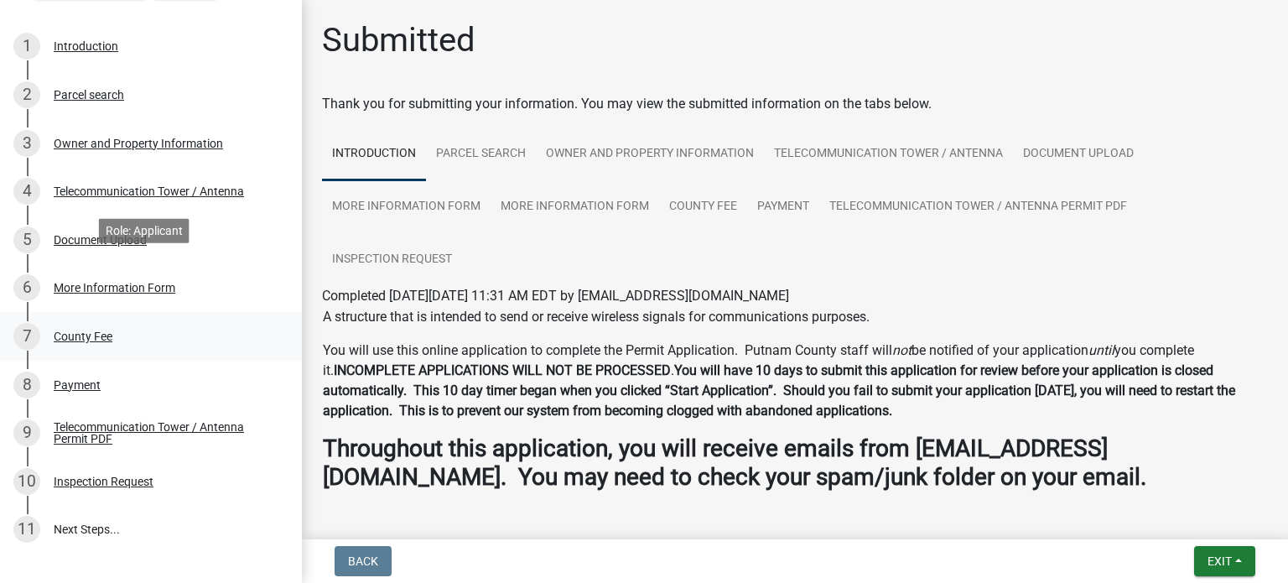
scroll to position [335, 0]
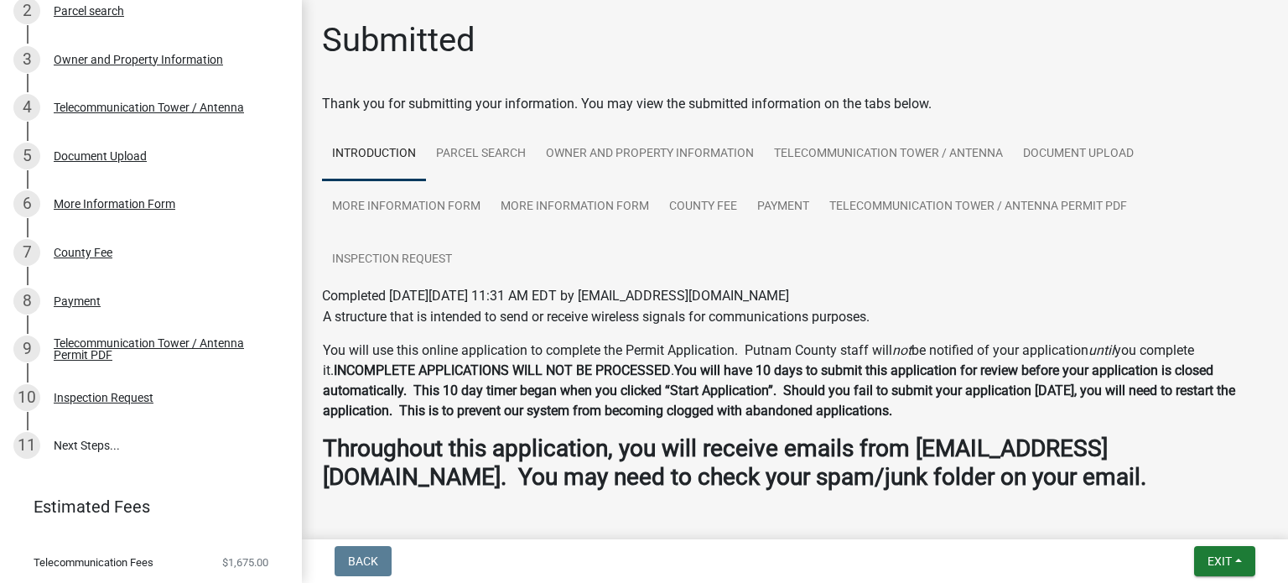
click at [605, 267] on ul "Introduction Parcel search Owner and Property Information Telecommunication Tow…" at bounding box center [795, 206] width 946 height 158
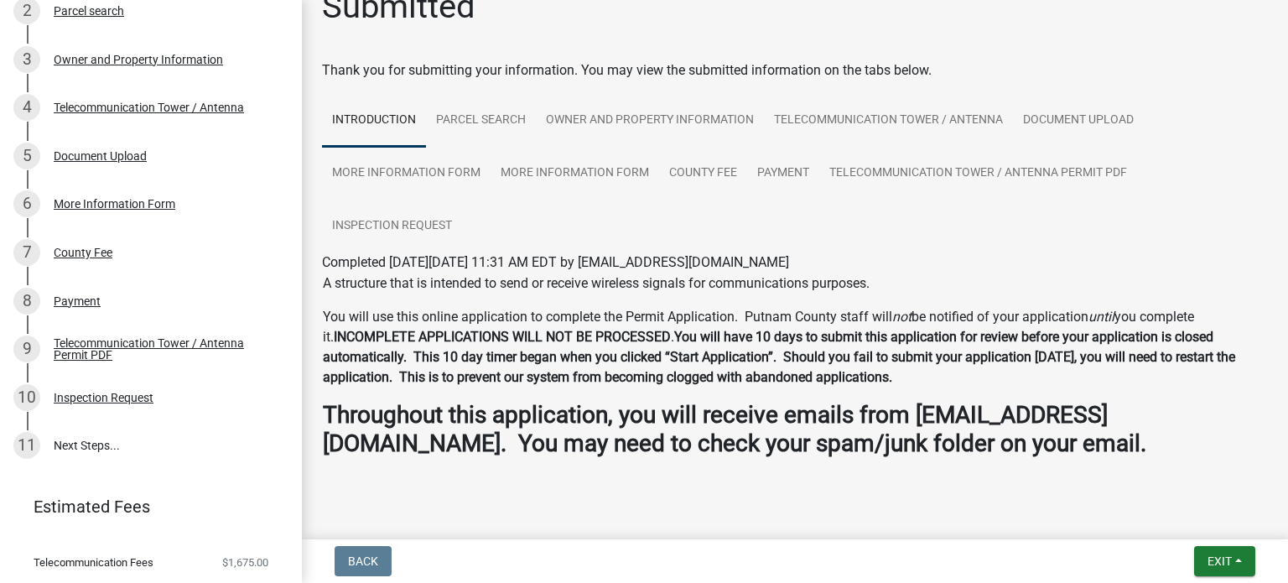
scroll to position [65, 0]
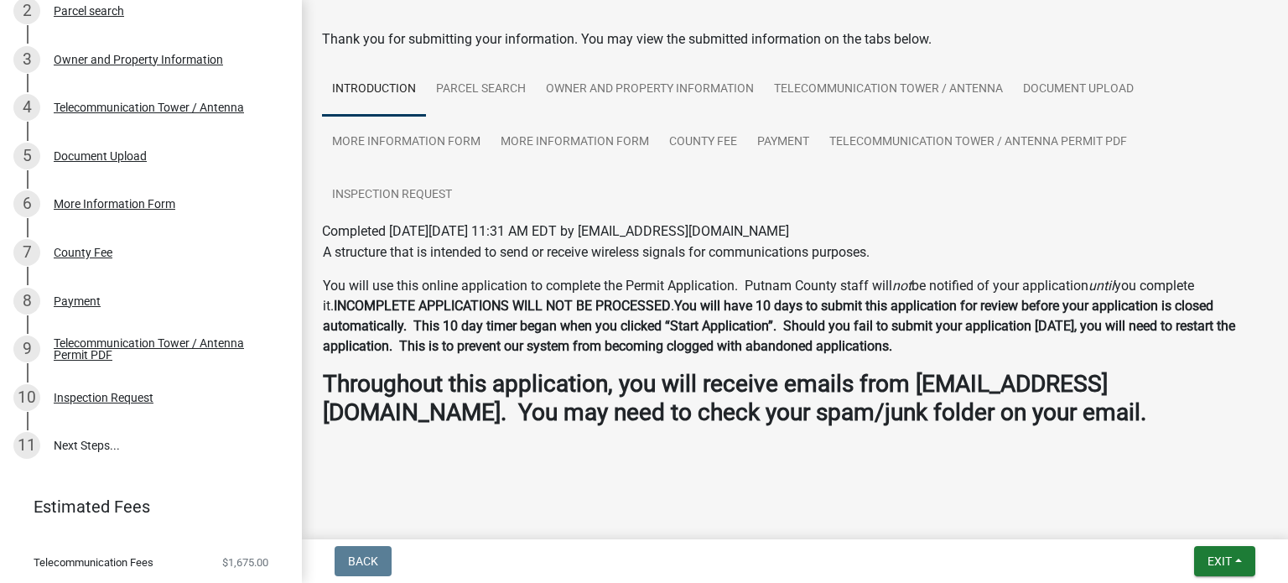
click at [855, 460] on div at bounding box center [795, 457] width 946 height 20
click at [74, 395] on div "Inspection Request" at bounding box center [104, 398] width 100 height 12
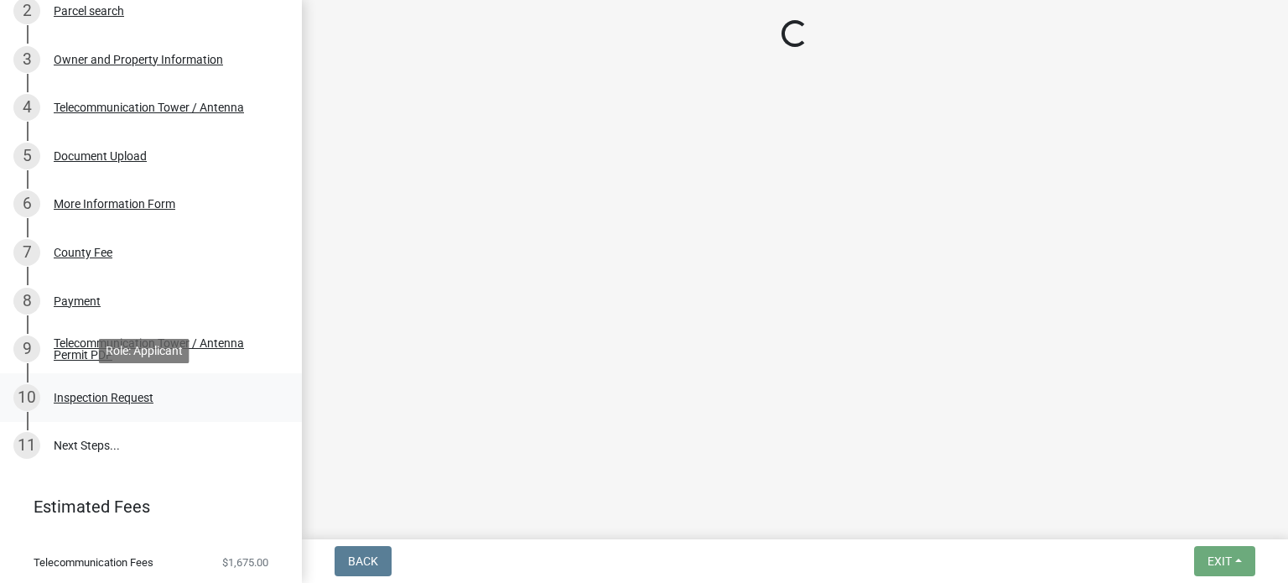
scroll to position [0, 0]
select select "f3aed161-35fe-4095-b644-2a503f0623f9"
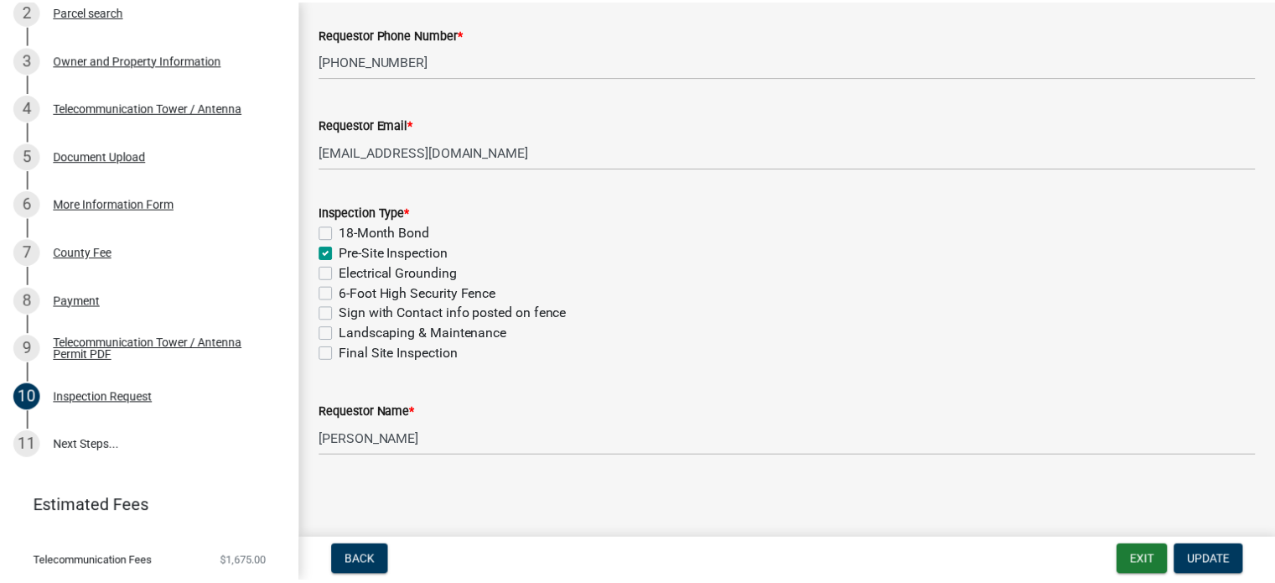
scroll to position [439, 0]
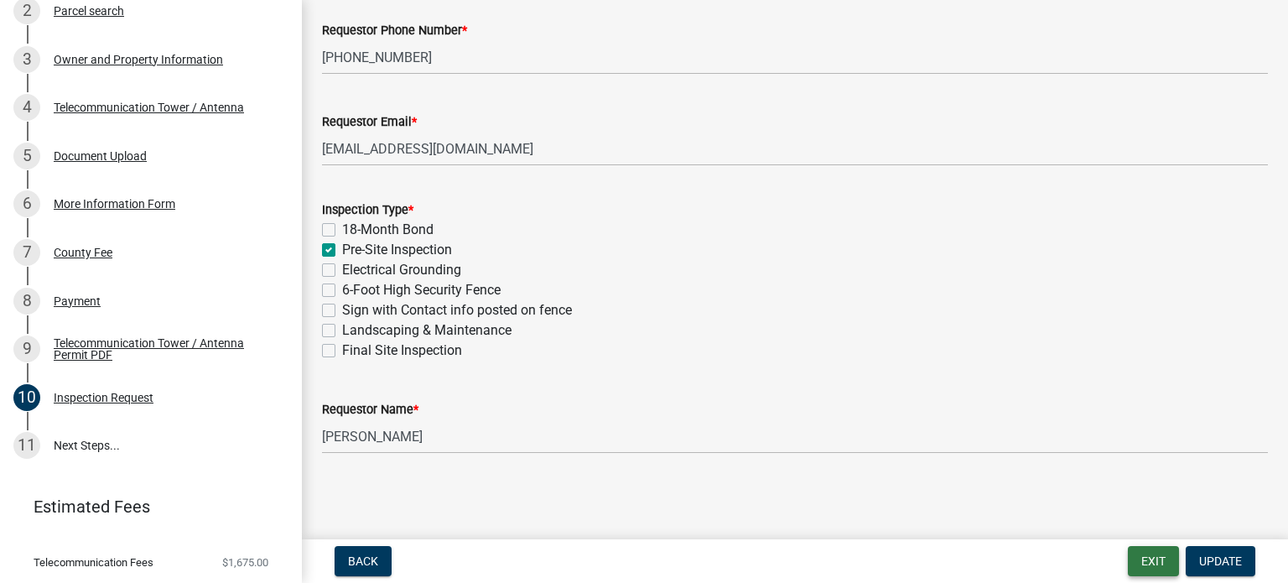
click at [1157, 560] on button "Exit" at bounding box center [1153, 561] width 51 height 30
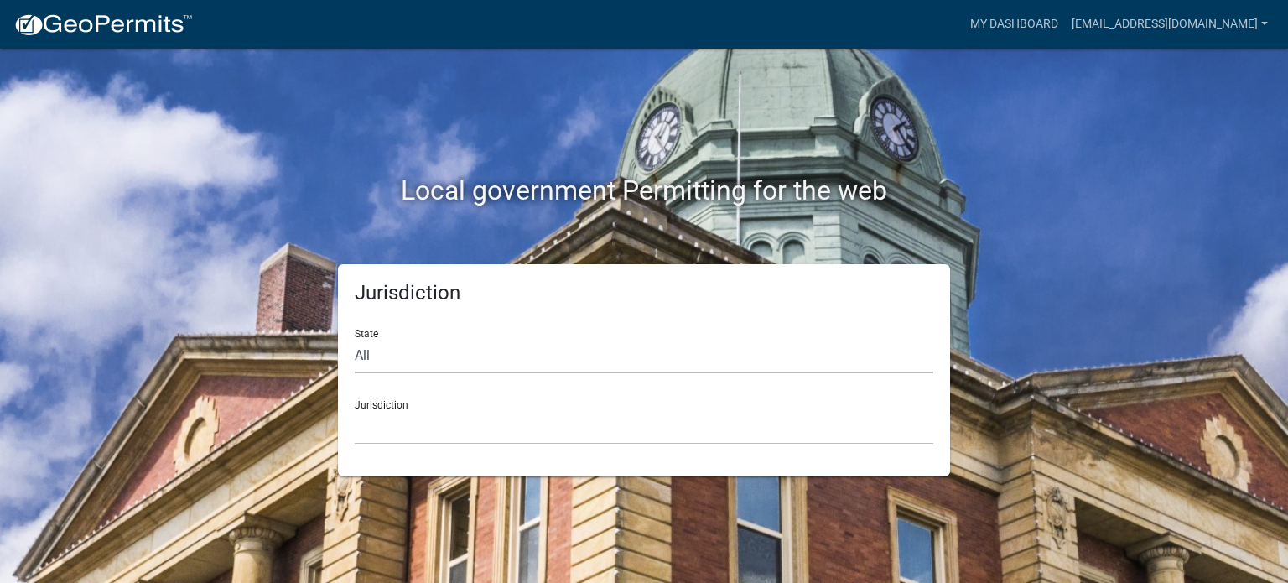
click at [379, 360] on select "All [US_STATE] [US_STATE] [US_STATE] [US_STATE] [US_STATE] [US_STATE] [US_STATE…" at bounding box center [644, 356] width 579 height 34
select select "[US_STATE]"
click at [355, 339] on select "All [US_STATE] [US_STATE] [US_STATE] [US_STATE] [US_STATE] [US_STATE] [US_STATE…" at bounding box center [644, 356] width 579 height 34
click at [395, 408] on div "Jurisdiction [GEOGRAPHIC_DATA], [US_STATE][PERSON_NAME][GEOGRAPHIC_DATA], [US_S…" at bounding box center [644, 416] width 579 height 58
click at [395, 418] on select "[GEOGRAPHIC_DATA], [US_STATE][PERSON_NAME][GEOGRAPHIC_DATA], [US_STATE][PERSON_…" at bounding box center [644, 427] width 579 height 34
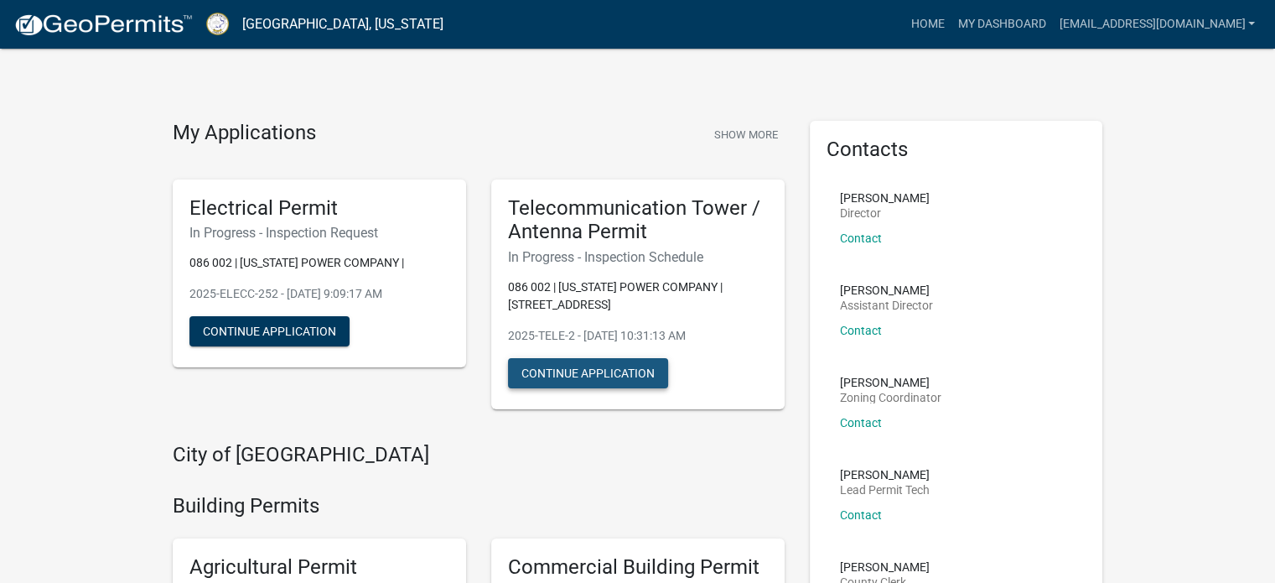
click at [566, 373] on button "Continue Application" at bounding box center [588, 373] width 160 height 30
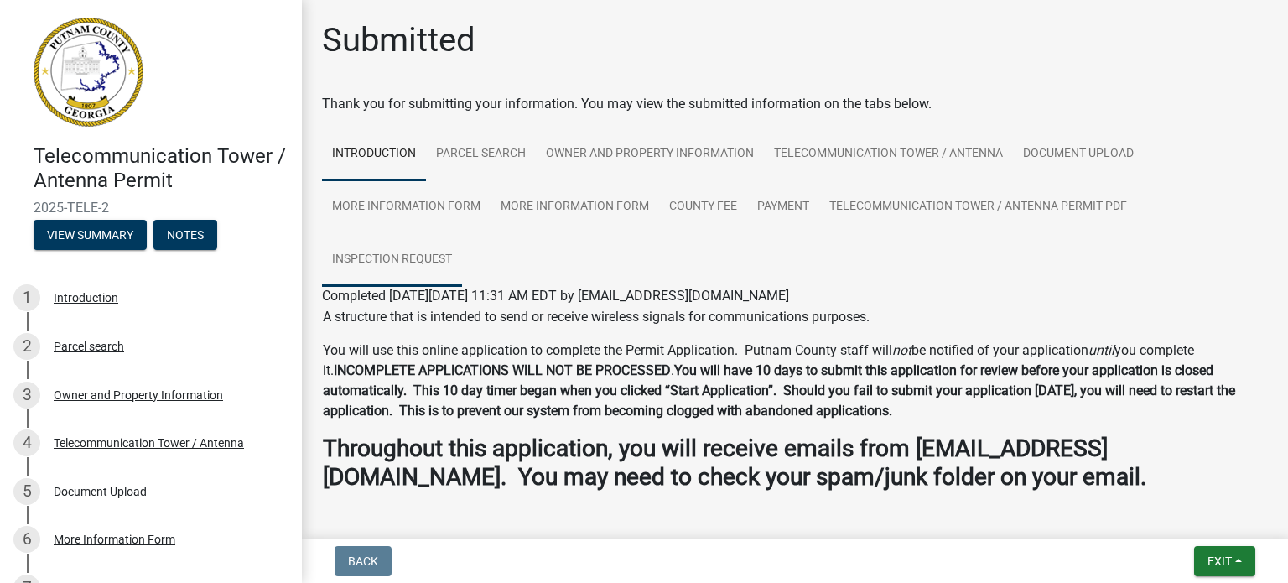
click at [407, 257] on link "Inspection Request" at bounding box center [392, 260] width 140 height 54
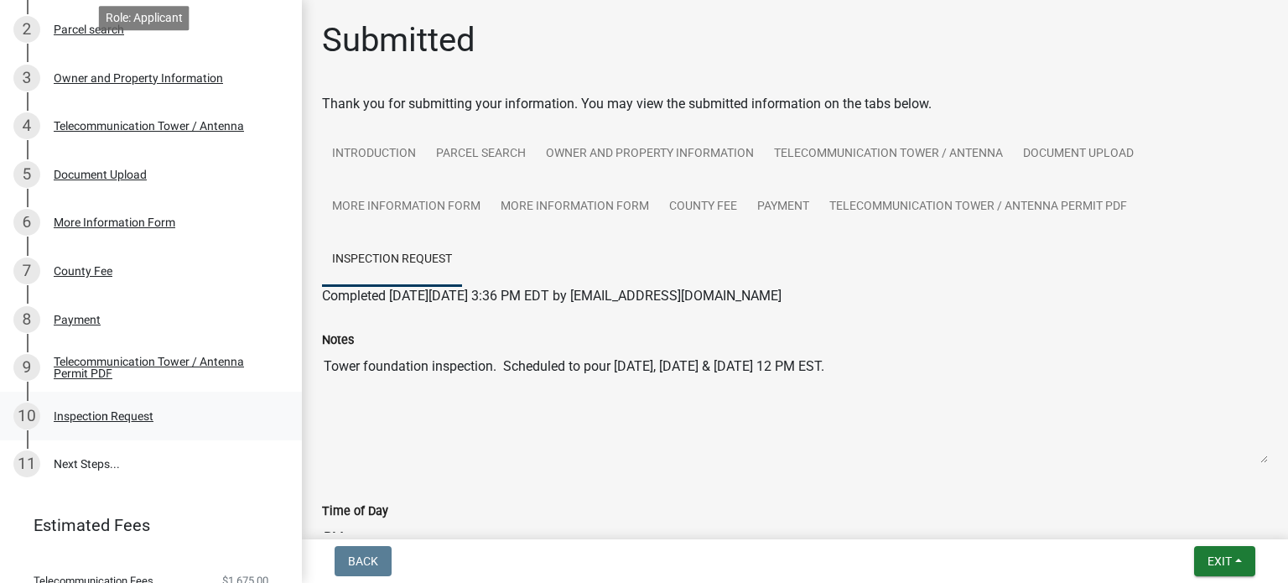
scroll to position [378, 0]
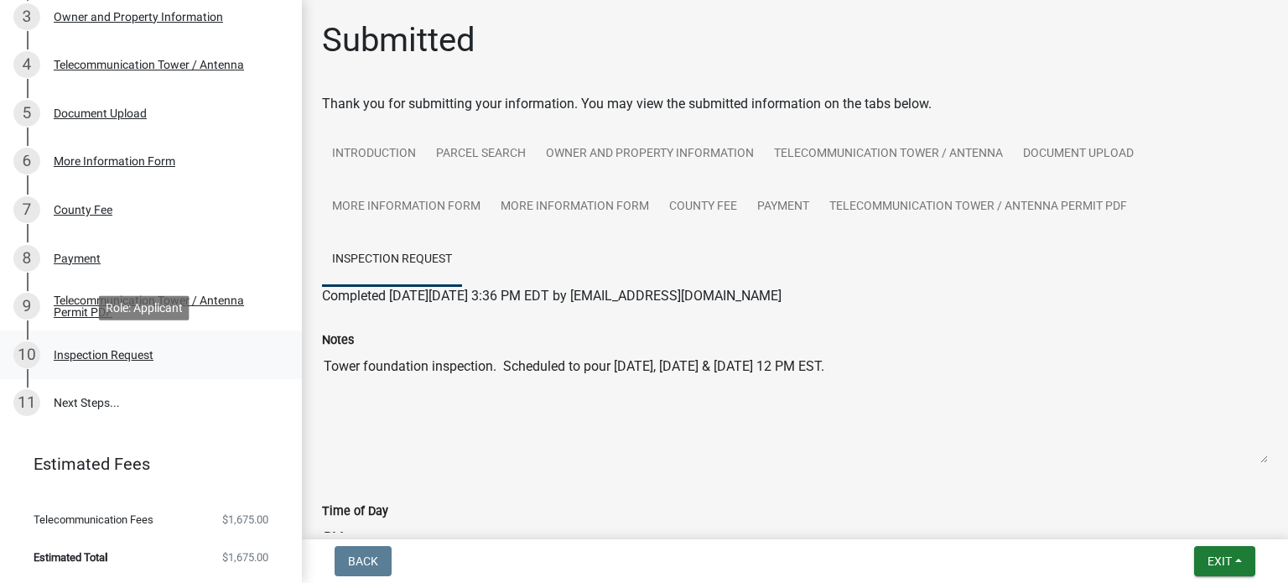
click at [117, 351] on div "Inspection Request" at bounding box center [104, 355] width 100 height 12
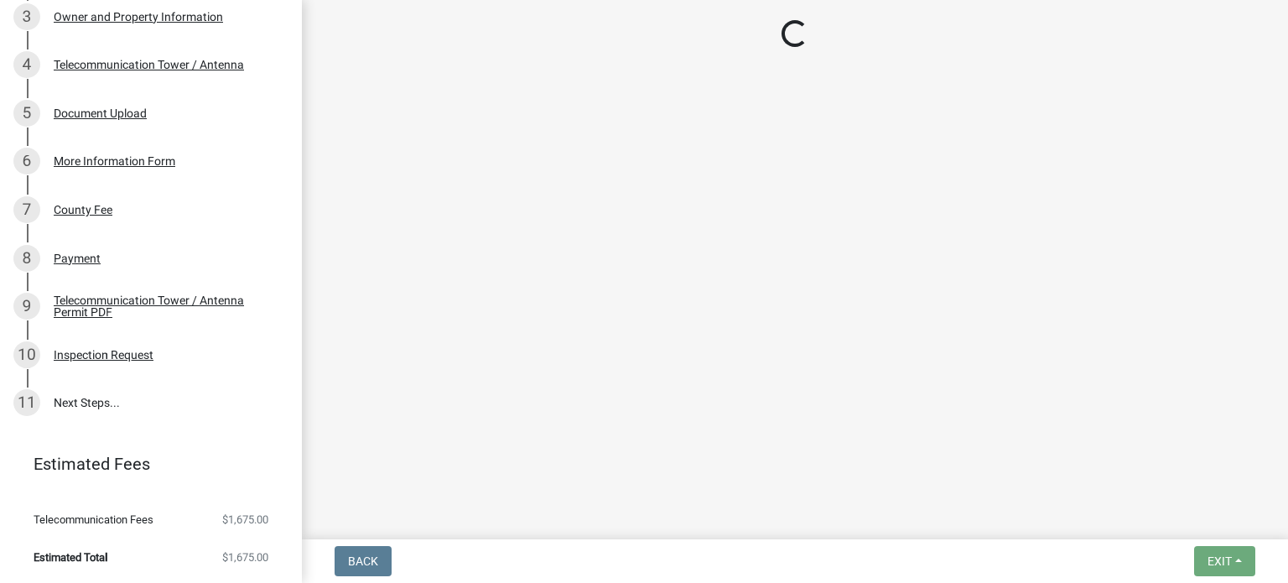
select select "f3aed161-35fe-4095-b644-2a503f0623f9"
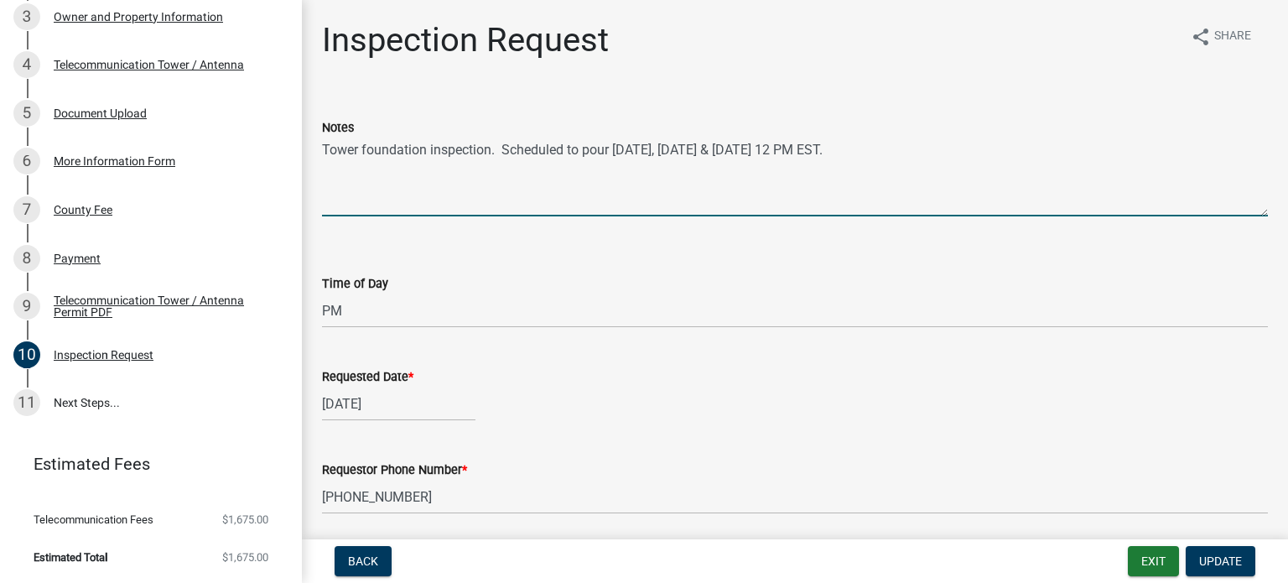
click at [814, 148] on textarea "Tower foundation inspection. Scheduled to pour [DATE], [DATE] & [DATE] 12 PM ES…" at bounding box center [795, 177] width 946 height 79
click at [826, 145] on textarea "Tower foundation inspection. Scheduled to pour [DATE], [DATE] & [DATE] 11 PM ES…" at bounding box center [795, 177] width 946 height 79
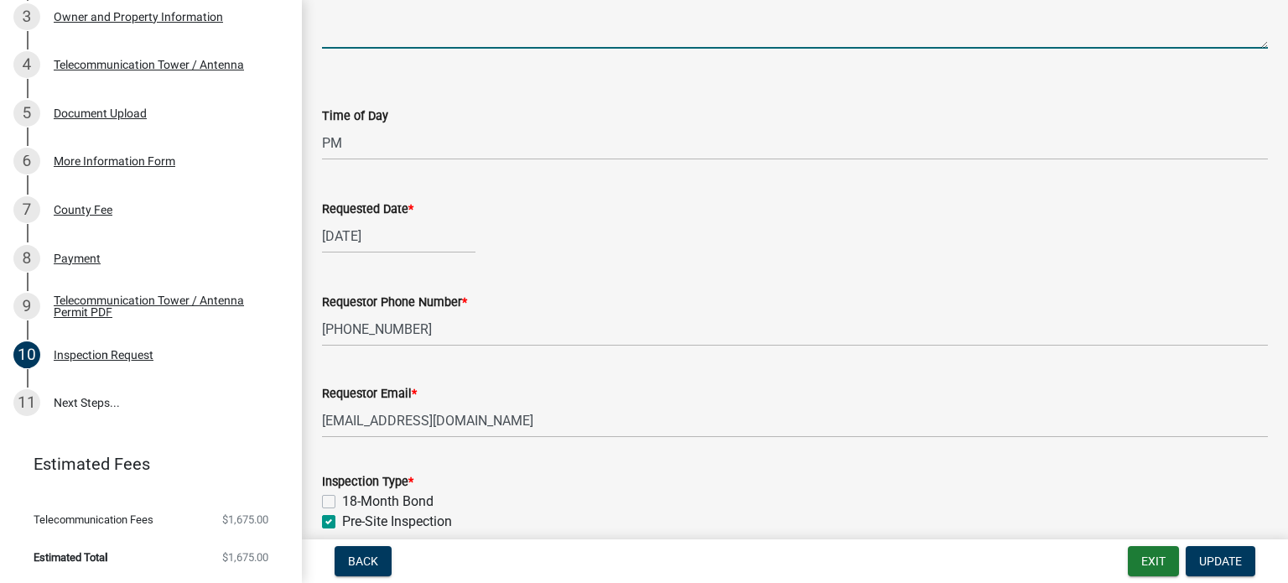
scroll to position [0, 0]
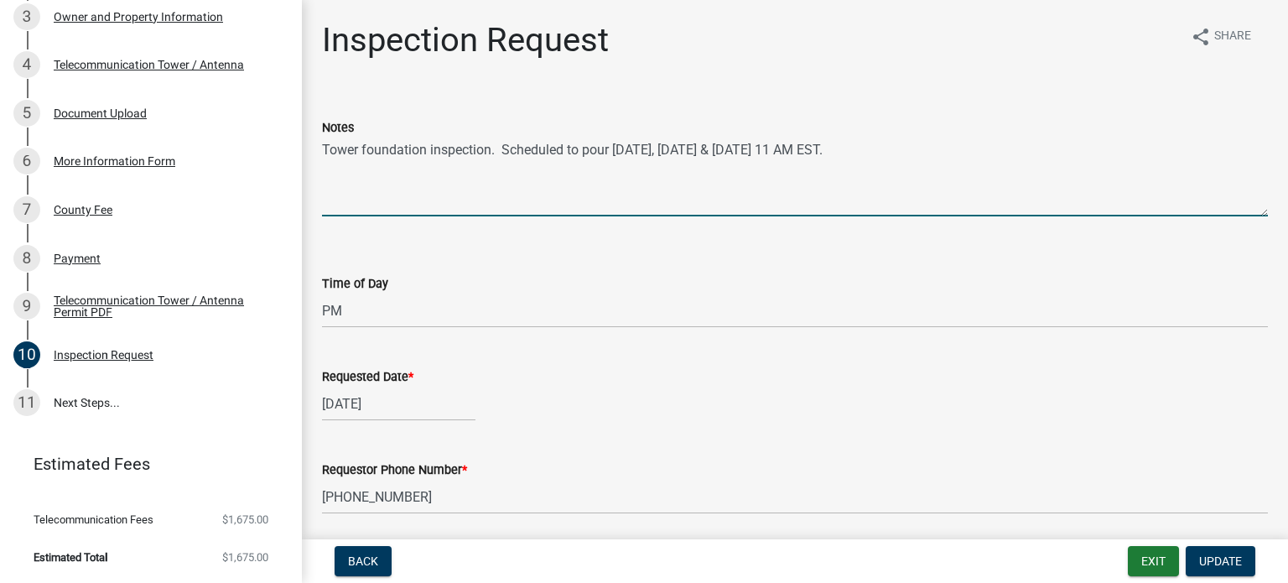
type textarea "Tower foundation inspection. Scheduled to pour [DATE], [DATE] & [DATE] 11 AM ES…"
click at [313, 305] on div "Time of Day Select Item... AM PM" at bounding box center [794, 279] width 971 height 98
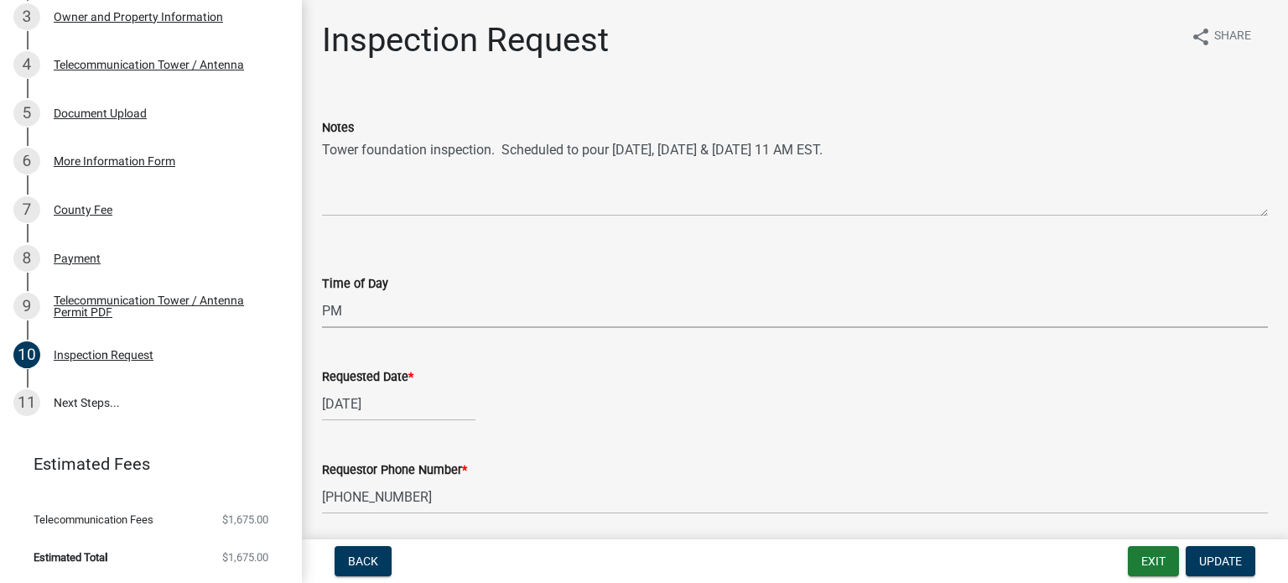
click at [331, 307] on select "Select Item... AM PM" at bounding box center [795, 310] width 946 height 34
click at [322, 293] on select "Select Item... AM PM" at bounding box center [795, 310] width 946 height 34
select select "dc5d207e-3219-4c5b-a93a-1cb27a2fbc47"
click at [1214, 564] on span "Update" at bounding box center [1220, 560] width 43 height 13
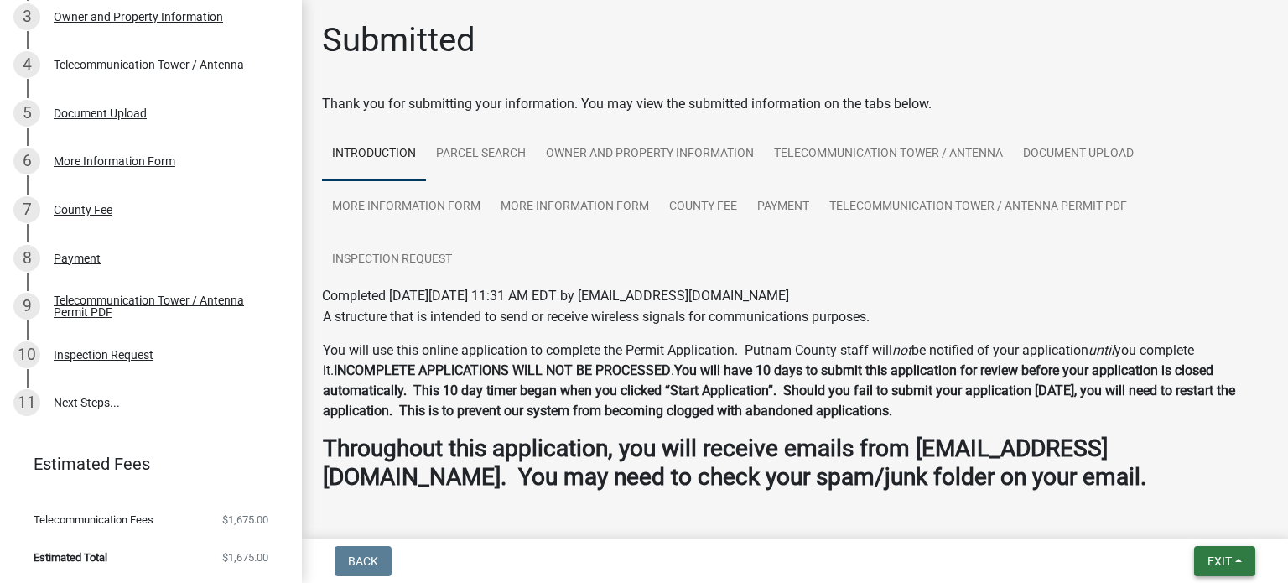
click at [1226, 556] on span "Exit" at bounding box center [1220, 560] width 24 height 13
click at [1183, 512] on button "Save & Exit" at bounding box center [1189, 517] width 134 height 40
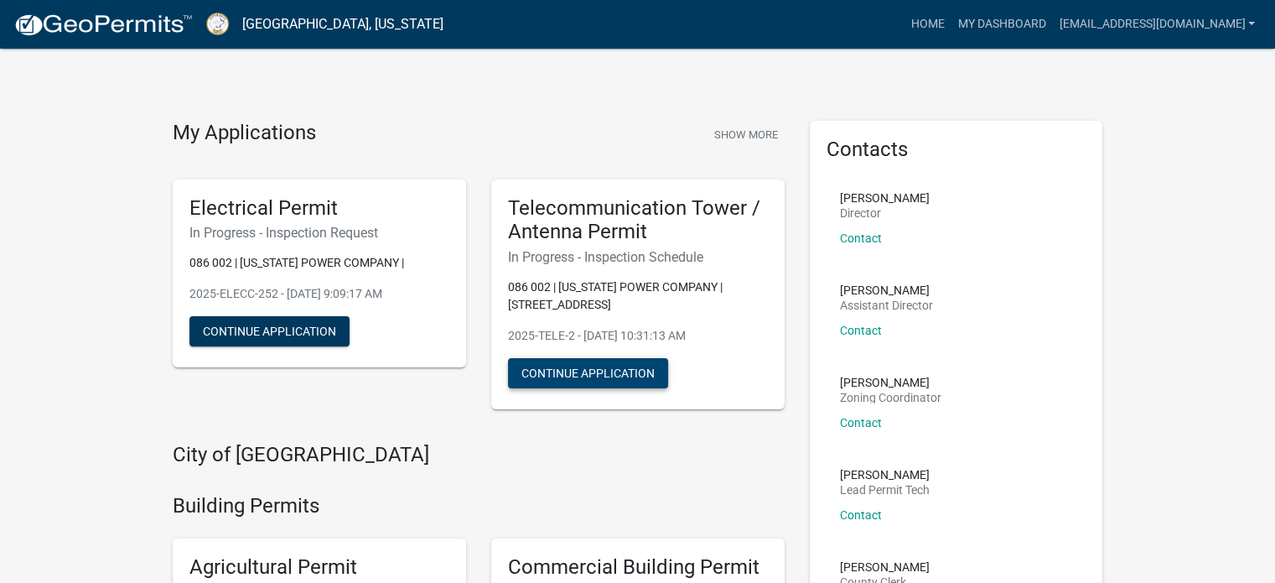
click at [569, 366] on button "Continue Application" at bounding box center [588, 373] width 160 height 30
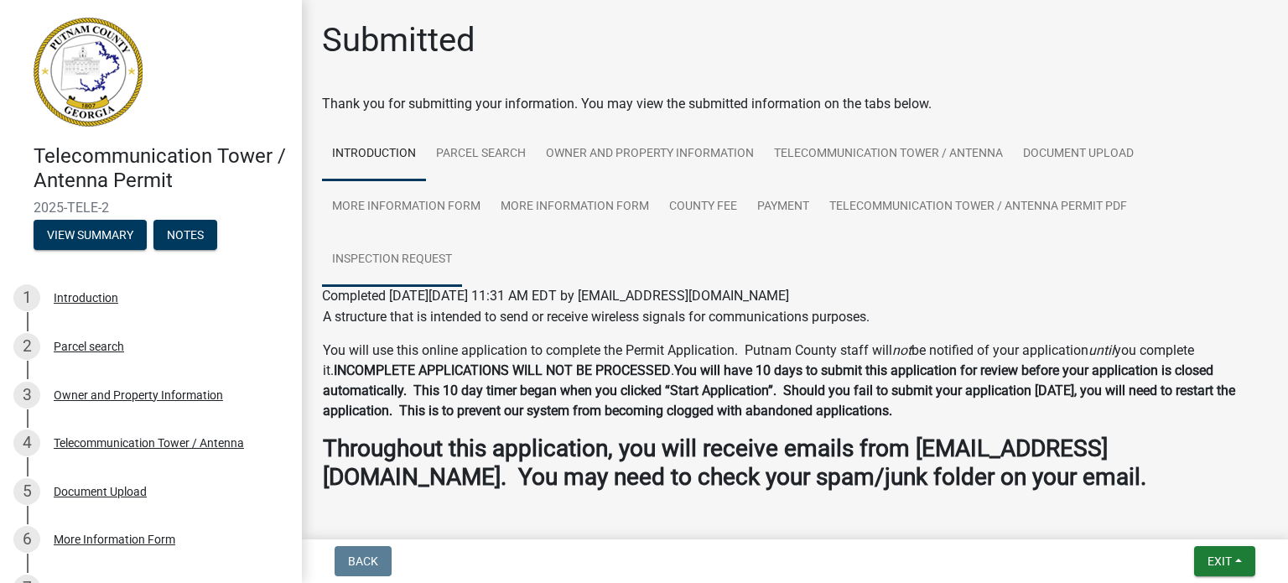
click at [402, 251] on link "Inspection Request" at bounding box center [392, 260] width 140 height 54
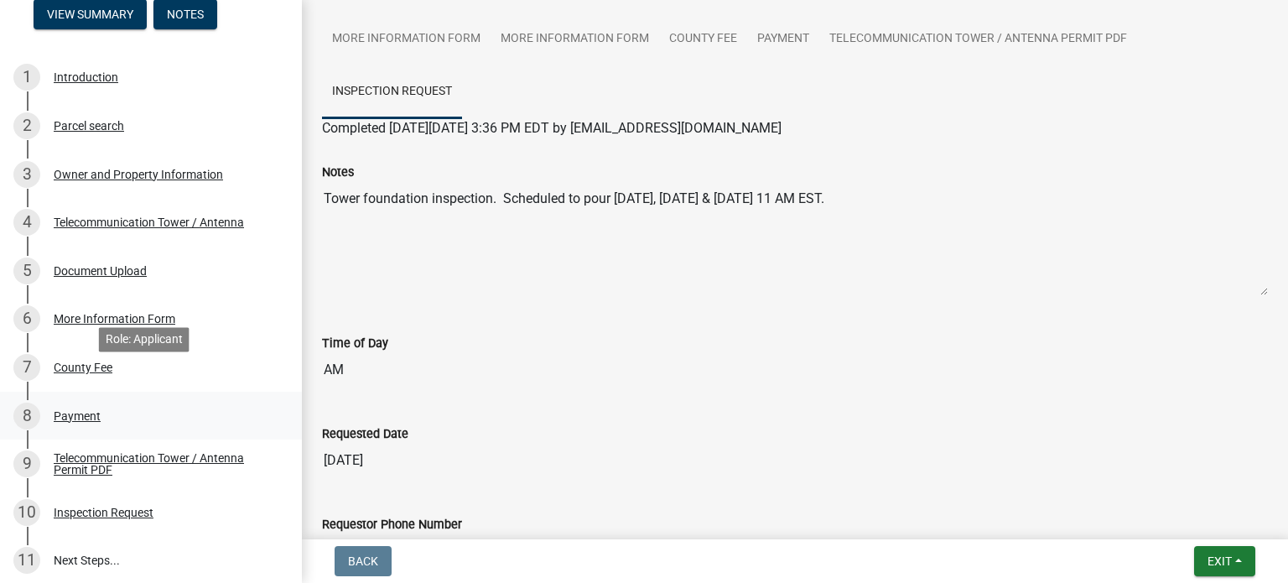
scroll to position [252, 0]
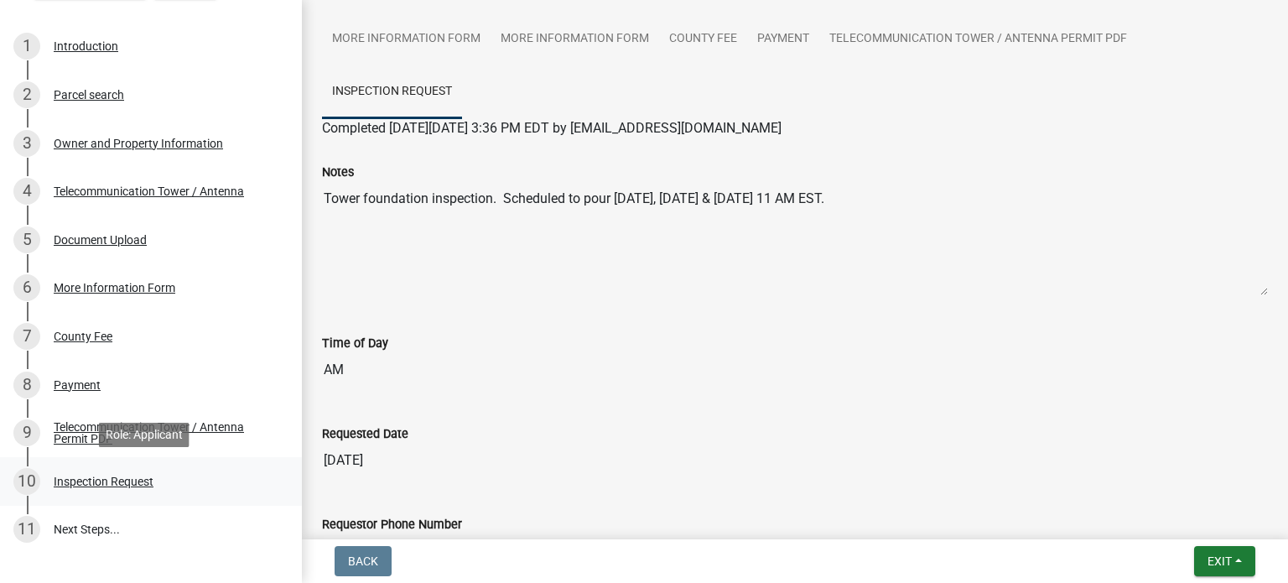
click at [78, 475] on div "Inspection Request" at bounding box center [104, 481] width 100 height 12
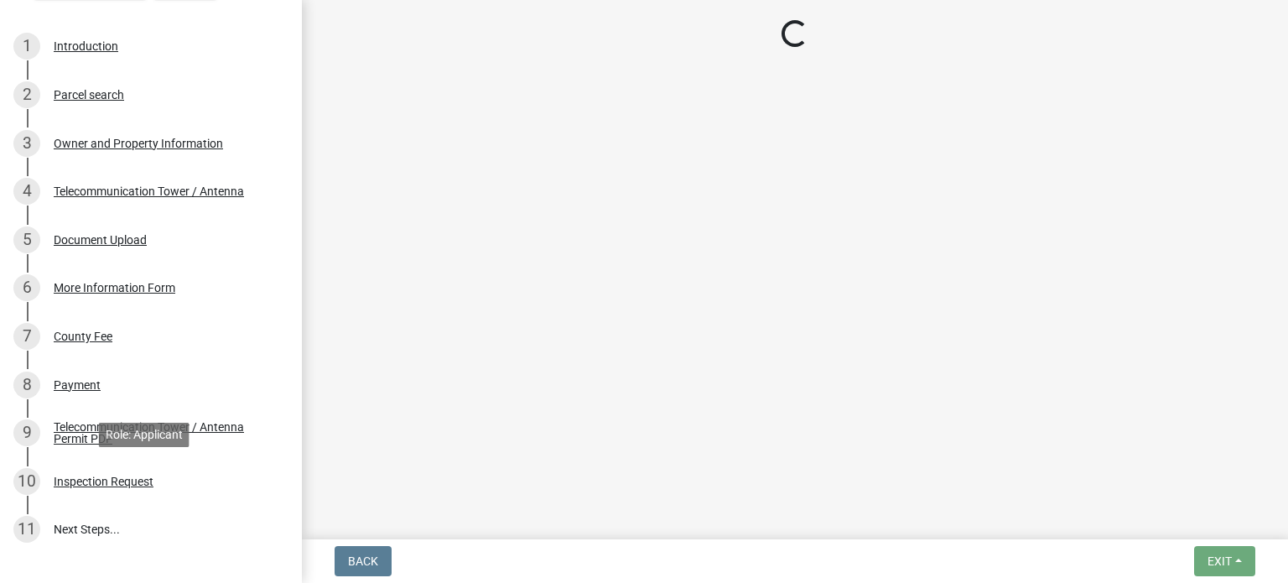
scroll to position [0, 0]
select select "dc5d207e-3219-4c5b-a93a-1cb27a2fbc47"
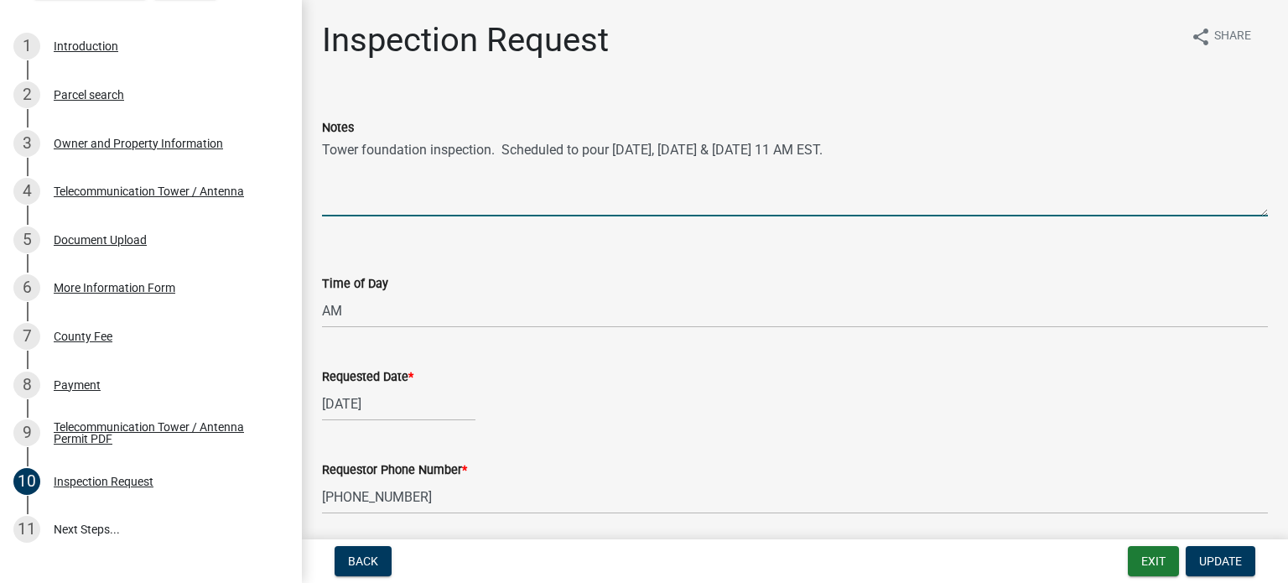
click at [493, 147] on textarea "Tower foundation inspection. Scheduled to pour [DATE], [DATE] & [DATE] 11 AM ES…" at bounding box center [795, 177] width 946 height 79
drag, startPoint x: 867, startPoint y: 149, endPoint x: 784, endPoint y: 147, distance: 83.1
click at [784, 147] on textarea "Tower foundation inspection. Scheduled to pour [DATE], [DATE] & [DATE] 11 AM ES…" at bounding box center [795, 177] width 946 height 79
click at [815, 154] on textarea "Tower foundation inspection. Scheduled to pour [DATE], [DATE] & [DATE] 11 AM ES…" at bounding box center [795, 177] width 946 height 79
click at [828, 148] on textarea "Tower foundation inspection. Scheduled to pour [DATE], [DATE] & [DATE] 12 AM ES…" at bounding box center [795, 177] width 946 height 79
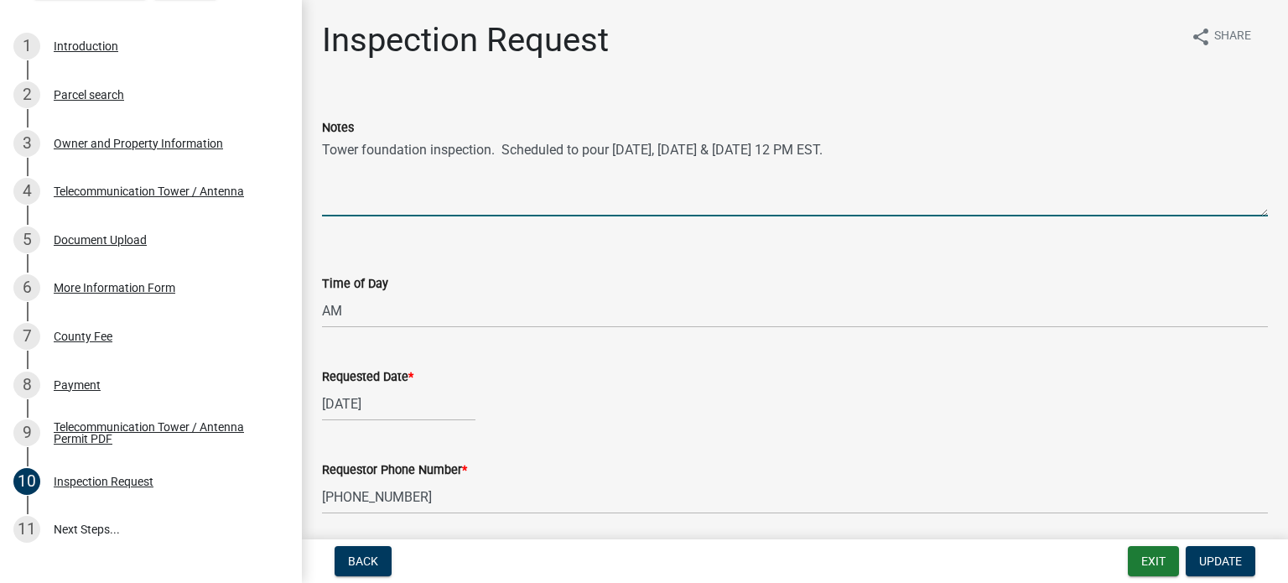
click at [491, 151] on textarea "Tower foundation inspection. Scheduled to pour [DATE], [DATE] & [DATE] 12 PM ES…" at bounding box center [795, 177] width 946 height 79
drag, startPoint x: 785, startPoint y: 147, endPoint x: 819, endPoint y: 153, distance: 35.0
click at [819, 148] on textarea "Tower foundation inspection requested for 11 AM EST on . Scheduled to pour [DAT…" at bounding box center [795, 177] width 946 height 79
click at [842, 160] on textarea "Tower foundation inspection requested for 11 AM EST on . Scheduled to pour [DAT…" at bounding box center [795, 177] width 946 height 79
drag, startPoint x: 956, startPoint y: 147, endPoint x: 788, endPoint y: 151, distance: 167.8
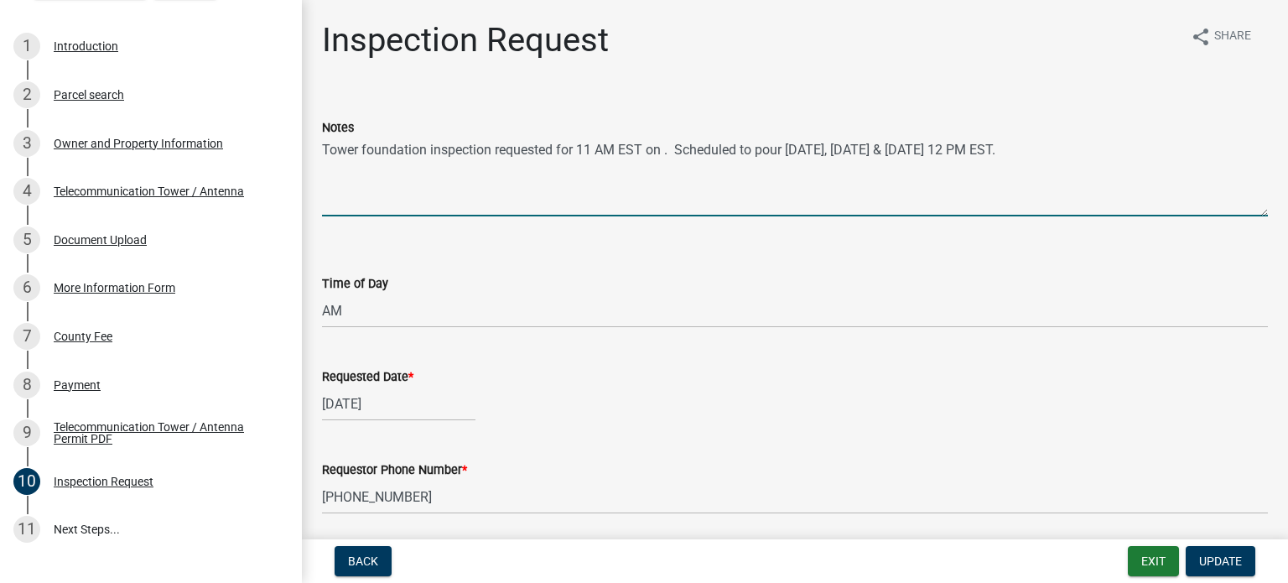
click at [788, 151] on textarea "Tower foundation inspection requested for 11 AM EST on . Scheduled to pour [DAT…" at bounding box center [795, 177] width 946 height 79
click at [664, 150] on textarea "Tower foundation inspection requested for 11 AM EST on . Scheduled to pour [DAT…" at bounding box center [795, 177] width 946 height 79
paste textarea "[DATE], [DATE] & [DATE]"
click at [844, 149] on textarea "Tower foundation inspection requested for 11 AM EST on [DATE], [DATE] & [DATE].…" at bounding box center [795, 177] width 946 height 79
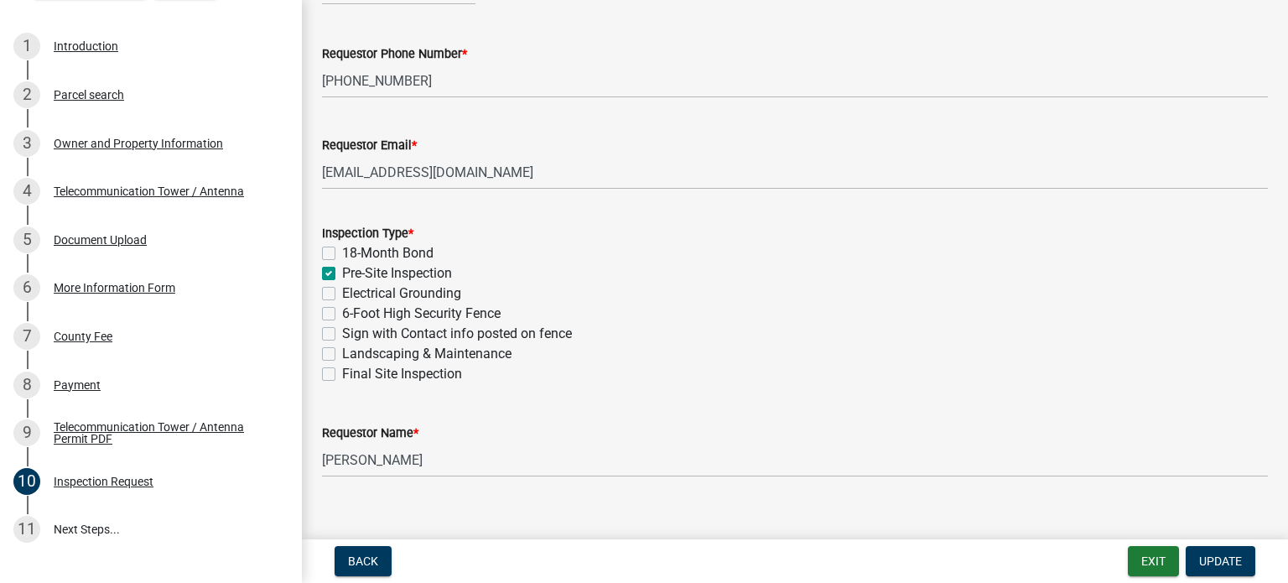
scroll to position [419, 0]
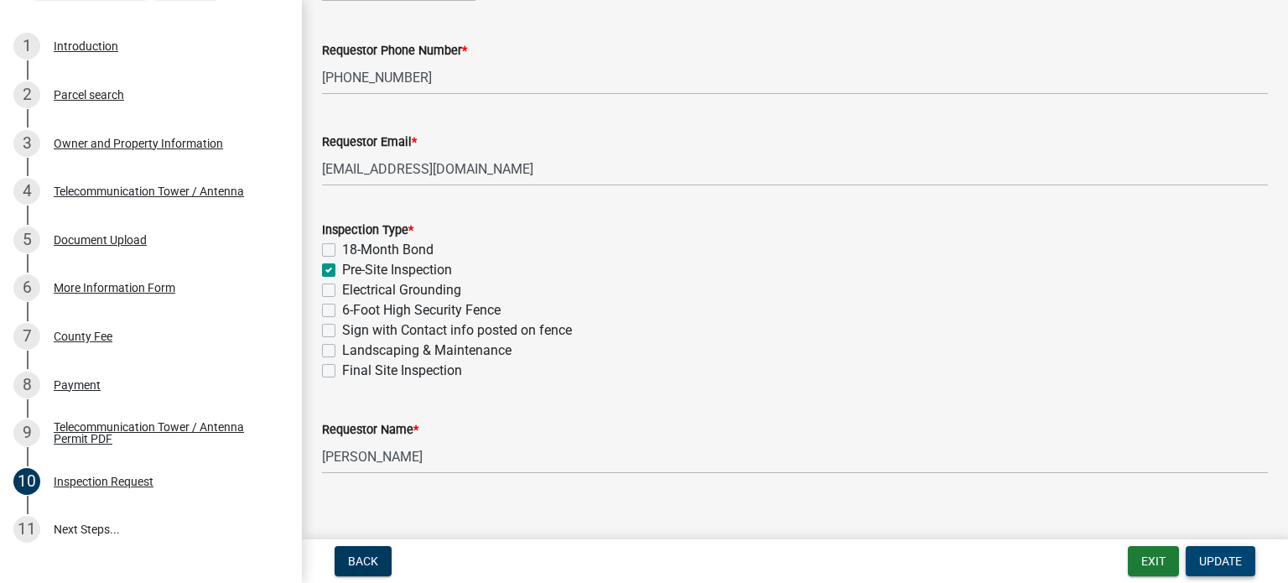
type textarea "Tower foundation inspection requested for 11 AM EST on [DATE], [DATE] & [DATE].…"
click at [1222, 561] on span "Update" at bounding box center [1220, 560] width 43 height 13
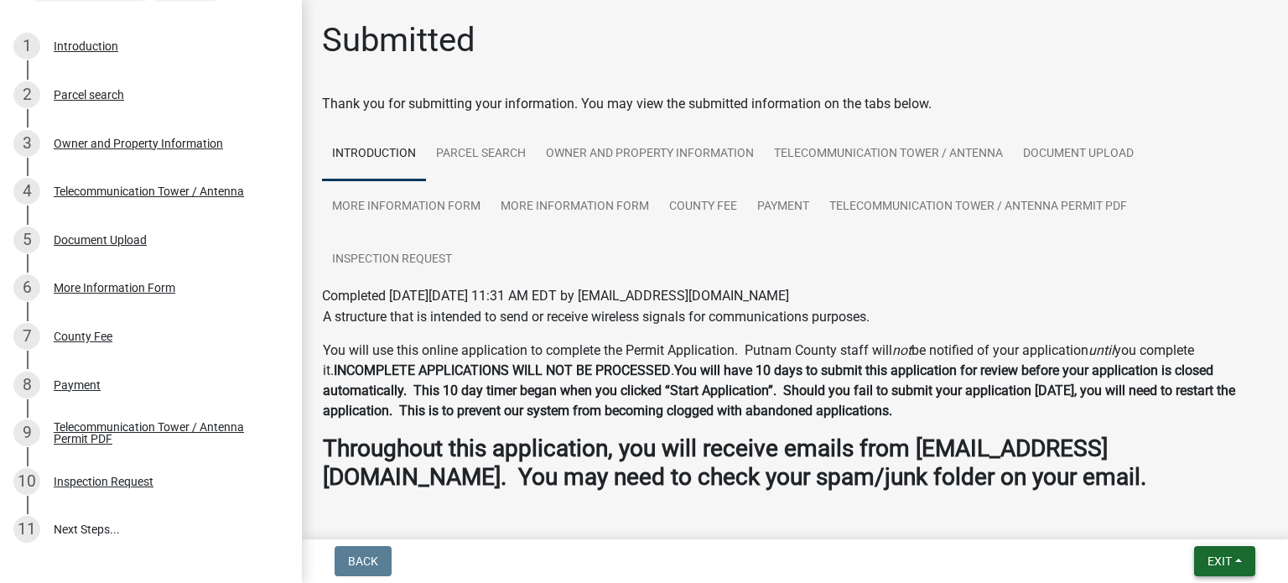
click at [1228, 559] on span "Exit" at bounding box center [1220, 560] width 24 height 13
click at [1192, 527] on button "Save & Exit" at bounding box center [1189, 517] width 134 height 40
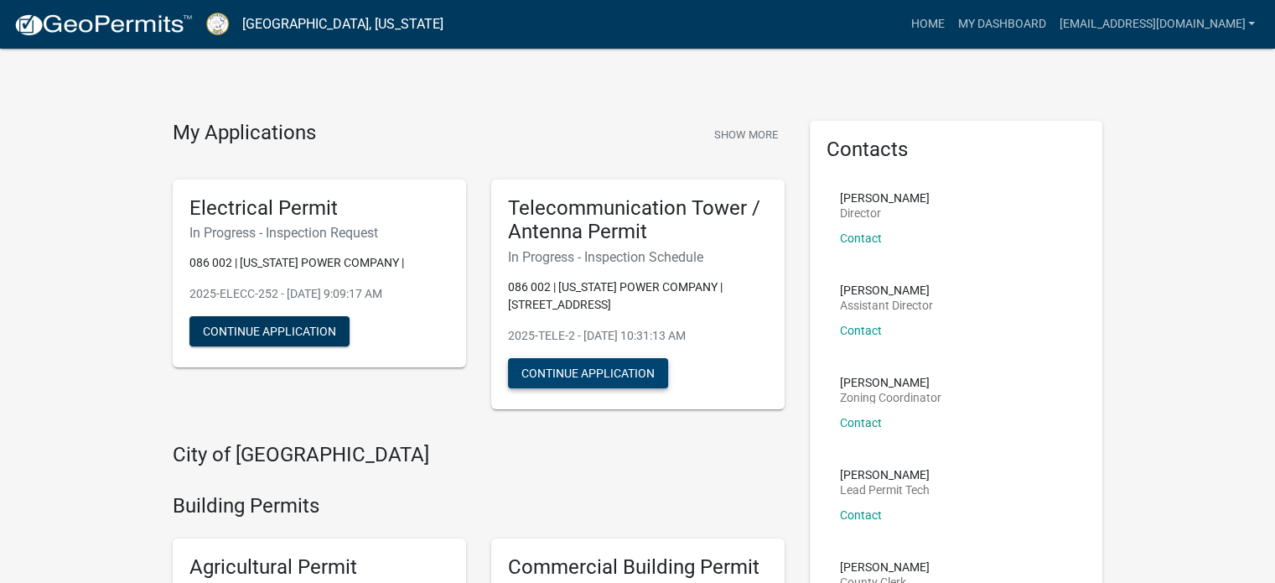
click at [590, 376] on button "Continue Application" at bounding box center [588, 373] width 160 height 30
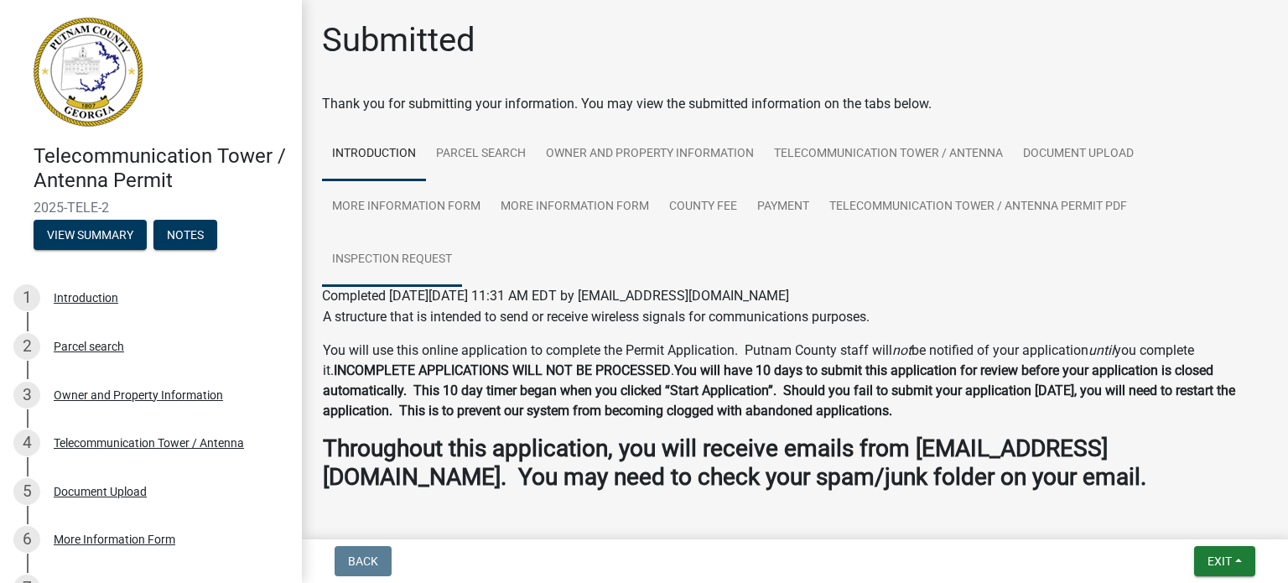
click at [404, 253] on link "Inspection Request" at bounding box center [392, 260] width 140 height 54
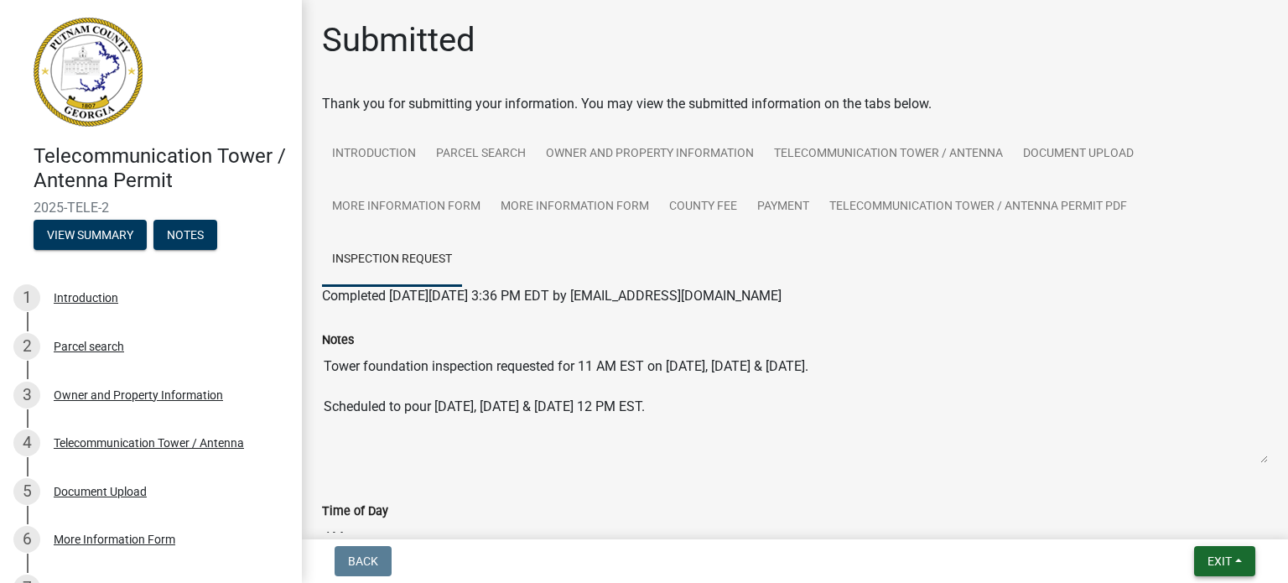
click at [1234, 563] on button "Exit" at bounding box center [1224, 561] width 61 height 30
click at [1171, 513] on button "Save & Exit" at bounding box center [1189, 517] width 134 height 40
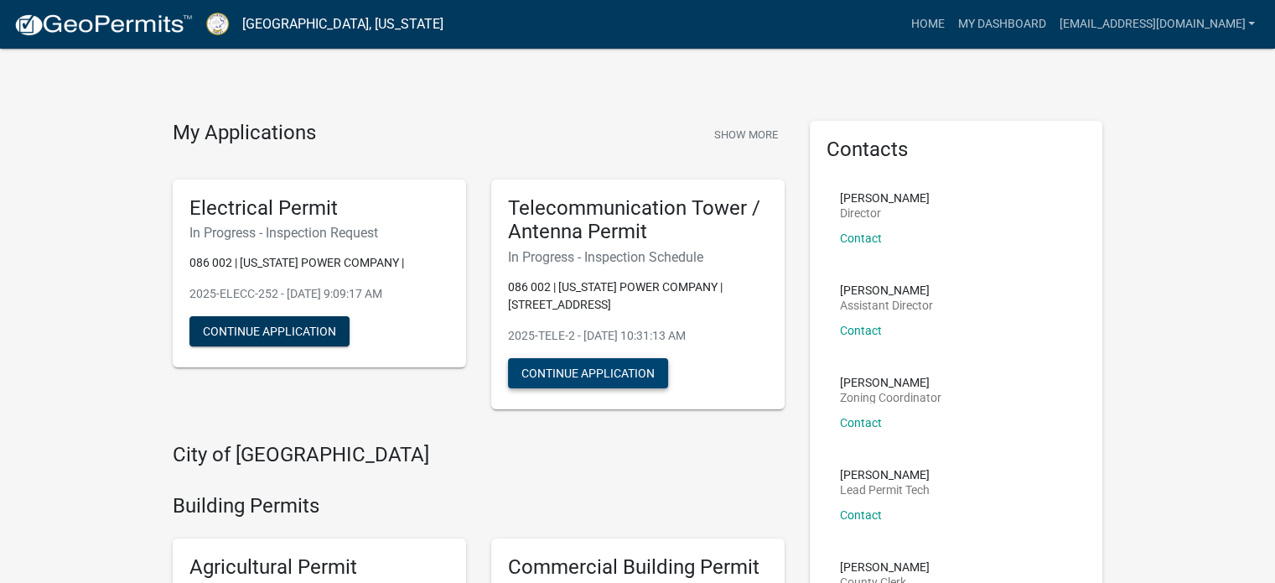
click at [577, 366] on button "Continue Application" at bounding box center [588, 373] width 160 height 30
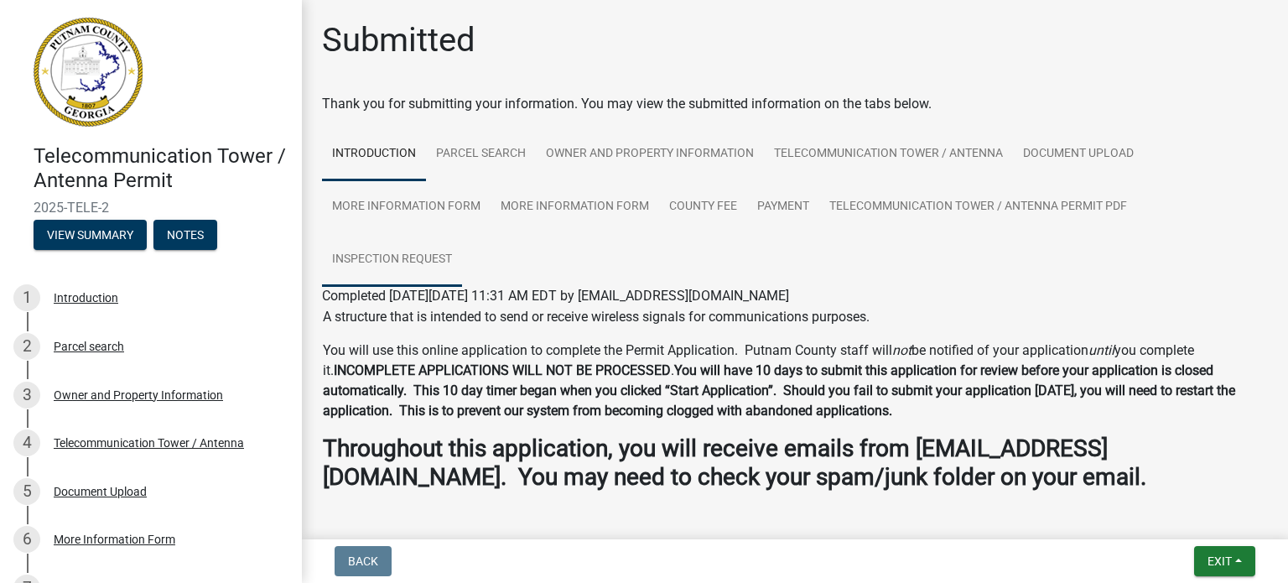
click at [430, 252] on link "Inspection Request" at bounding box center [392, 260] width 140 height 54
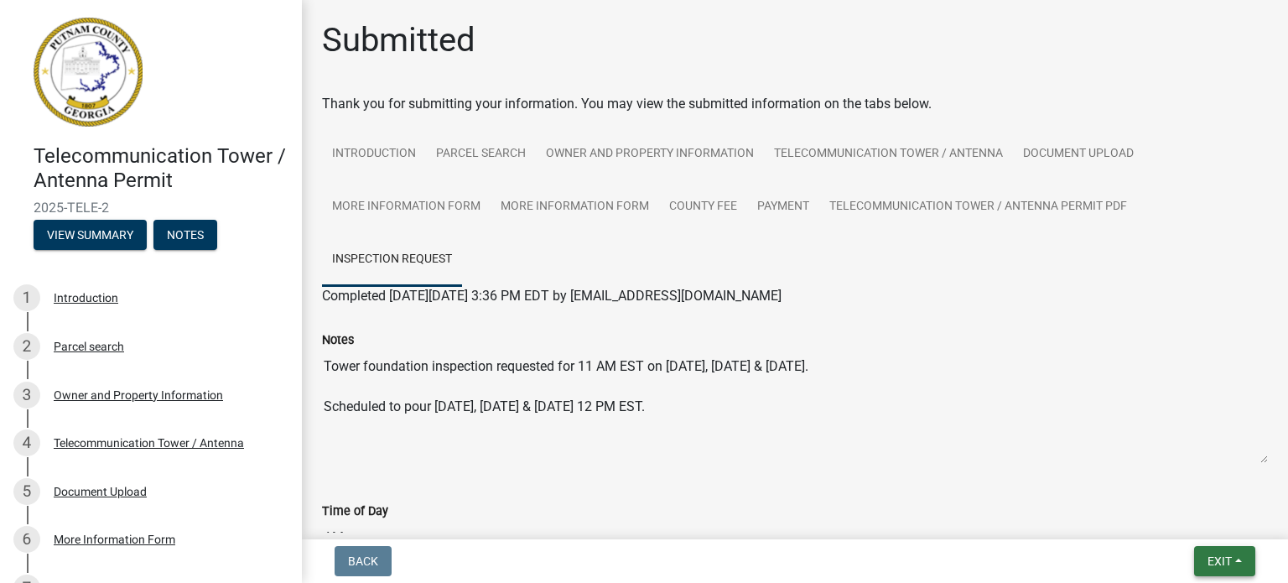
click at [1218, 554] on span "Exit" at bounding box center [1220, 560] width 24 height 13
click at [1181, 513] on button "Save & Exit" at bounding box center [1189, 517] width 134 height 40
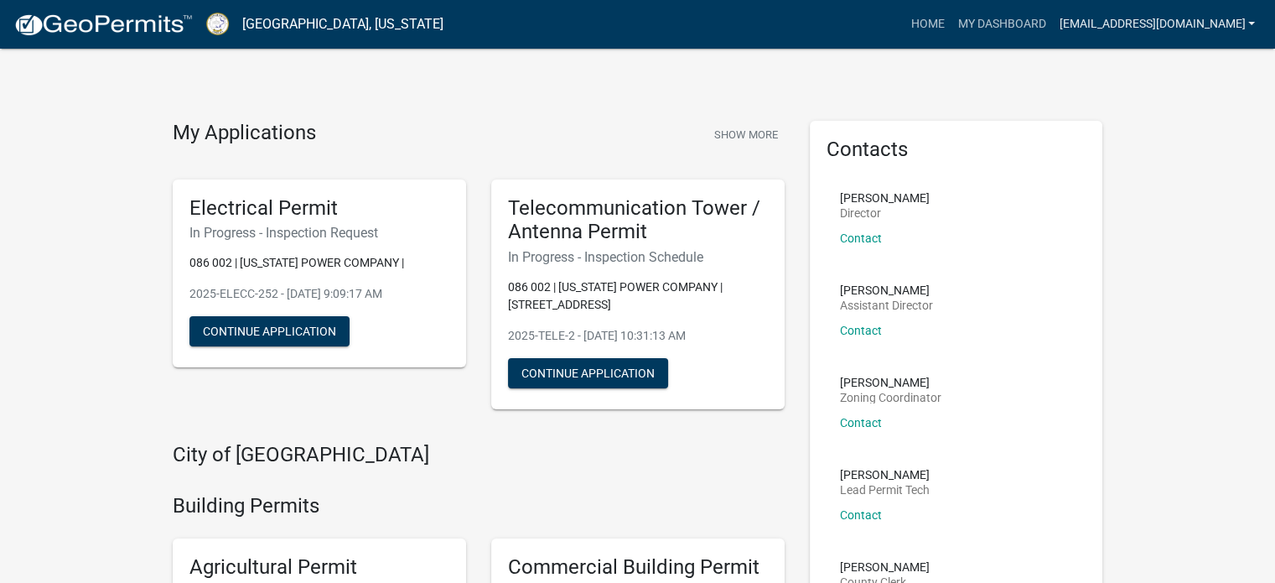
click at [1248, 15] on link "[EMAIL_ADDRESS][DOMAIN_NAME]" at bounding box center [1157, 24] width 210 height 32
click at [1182, 127] on link "Logout" at bounding box center [1195, 123] width 134 height 40
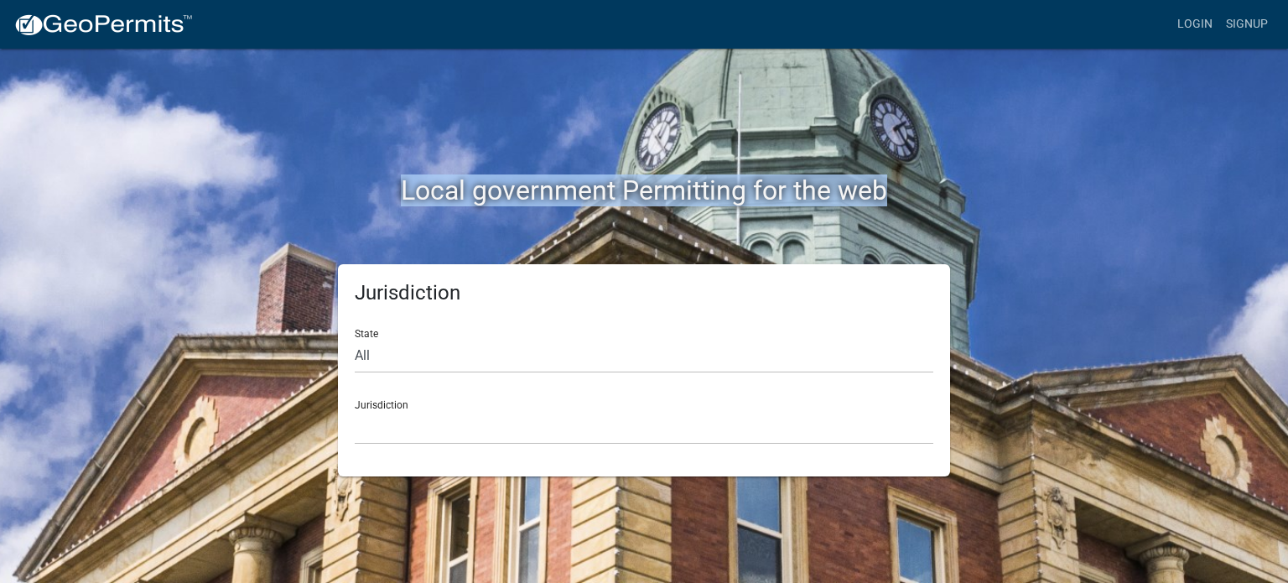
drag, startPoint x: 383, startPoint y: 184, endPoint x: 902, endPoint y: 190, distance: 519.1
click at [902, 190] on h2 "Local government Permitting for the web" at bounding box center [644, 190] width 931 height 32
click at [906, 189] on h2 "Local government Permitting for the web" at bounding box center [644, 190] width 931 height 32
click at [896, 187] on h2 "Local government Permitting for the web" at bounding box center [644, 190] width 931 height 32
drag, startPoint x: 892, startPoint y: 184, endPoint x: 401, endPoint y: 190, distance: 491.4
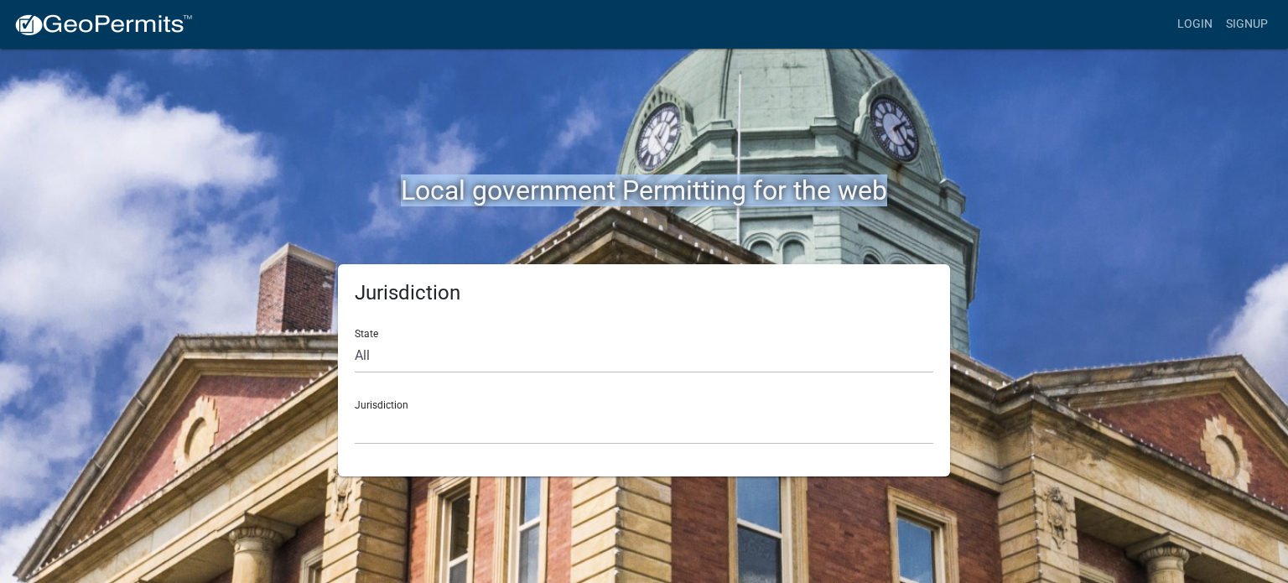
click at [401, 190] on h2 "Local government Permitting for the web" at bounding box center [644, 190] width 931 height 32
click at [520, 116] on div "Local government Permitting for the web" at bounding box center [644, 156] width 956 height 215
click at [490, 138] on div "Local government Permitting for the web" at bounding box center [644, 156] width 956 height 215
drag, startPoint x: 402, startPoint y: 191, endPoint x: 913, endPoint y: 197, distance: 510.7
click at [913, 197] on h2 "Local government Permitting for the web" at bounding box center [644, 190] width 931 height 32
